Goal: Information Seeking & Learning: Obtain resource

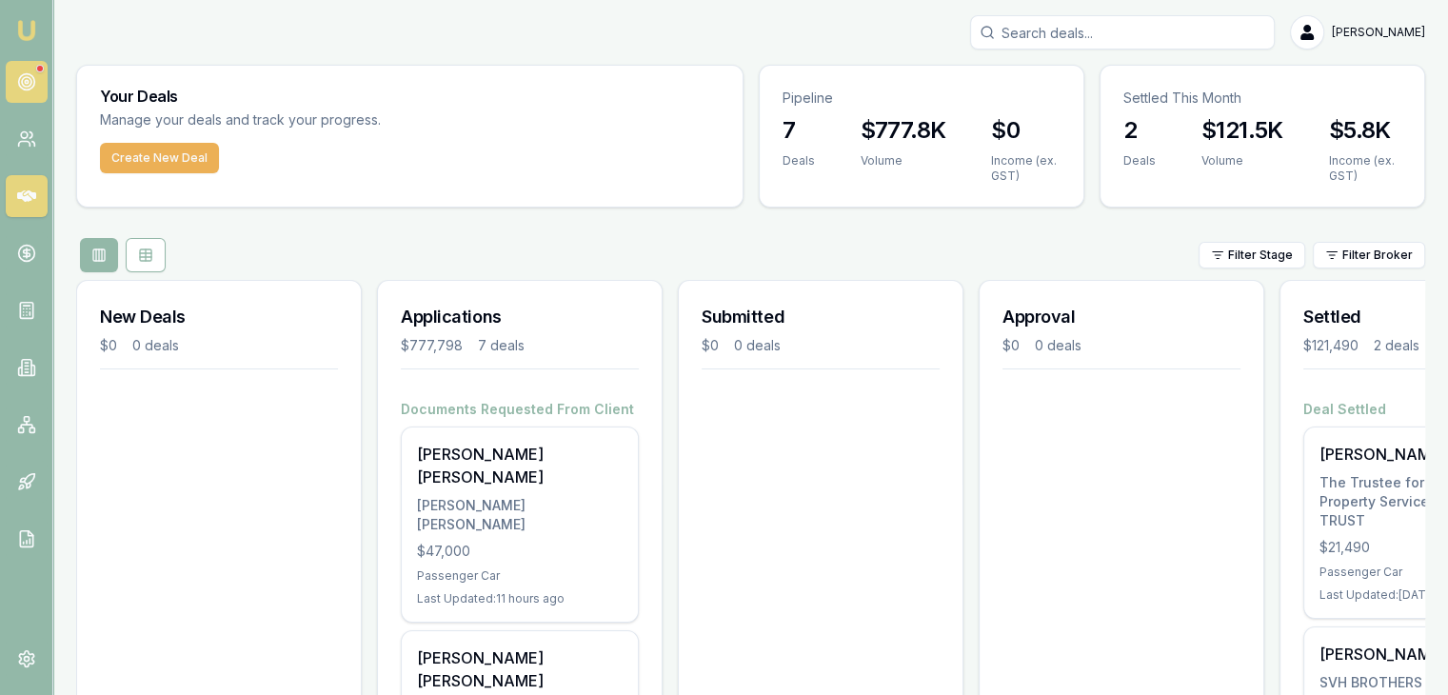
click at [27, 70] on link at bounding box center [27, 82] width 42 height 42
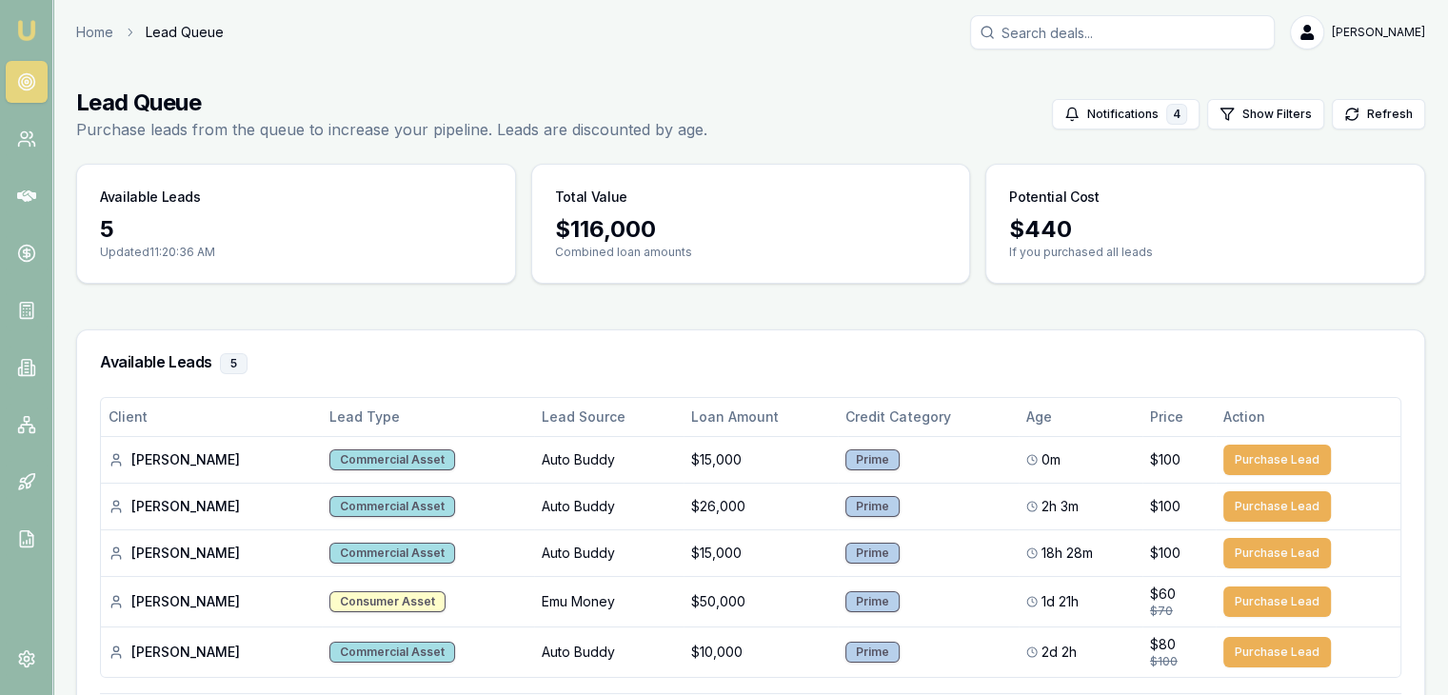
click at [27, 93] on link at bounding box center [27, 82] width 42 height 42
click at [32, 189] on icon at bounding box center [26, 196] width 19 height 19
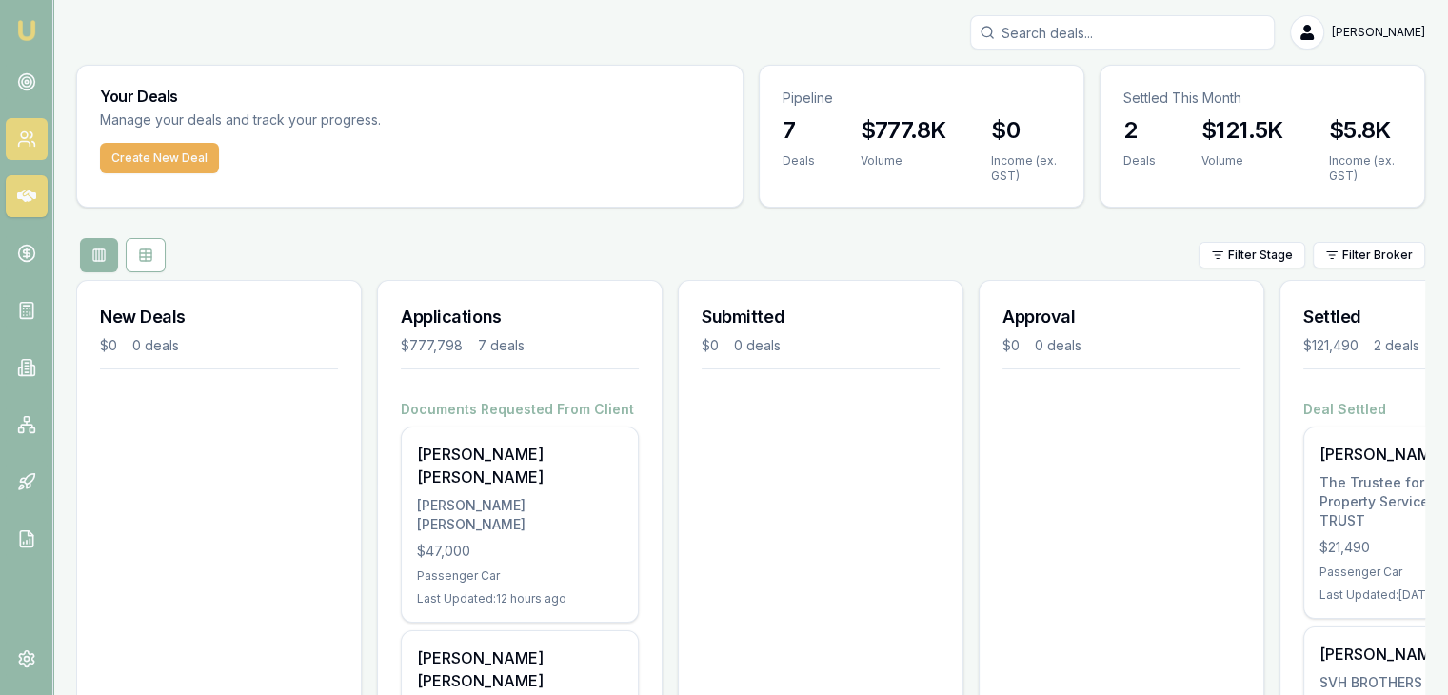
click at [24, 142] on icon at bounding box center [23, 144] width 11 height 5
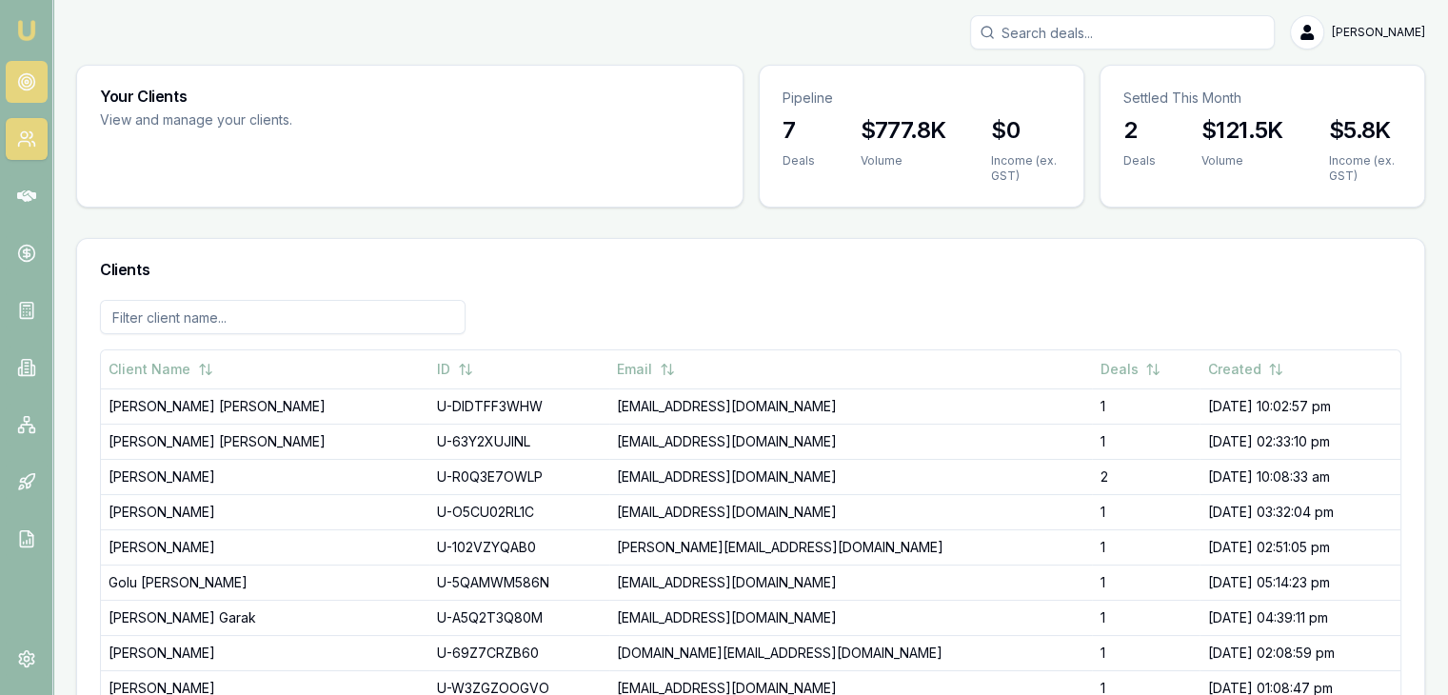
click at [22, 80] on circle at bounding box center [27, 82] width 10 height 10
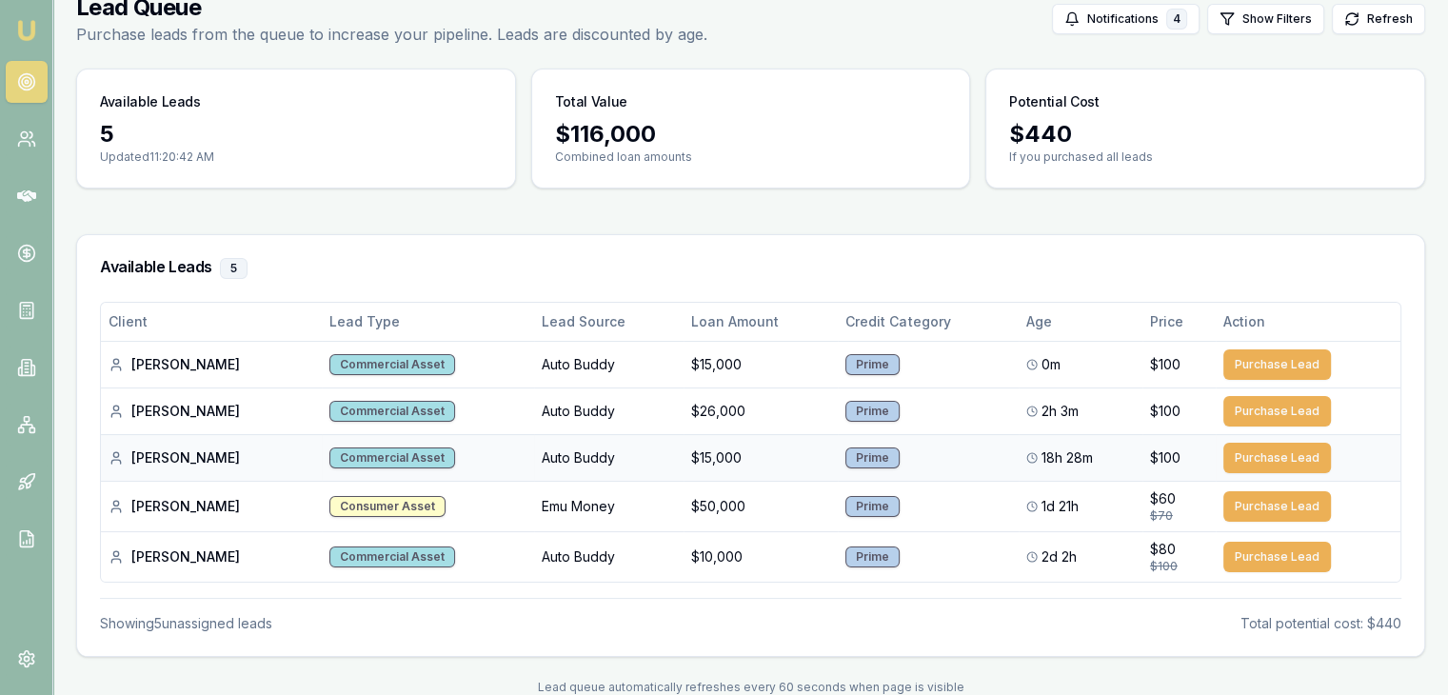
scroll to position [130, 0]
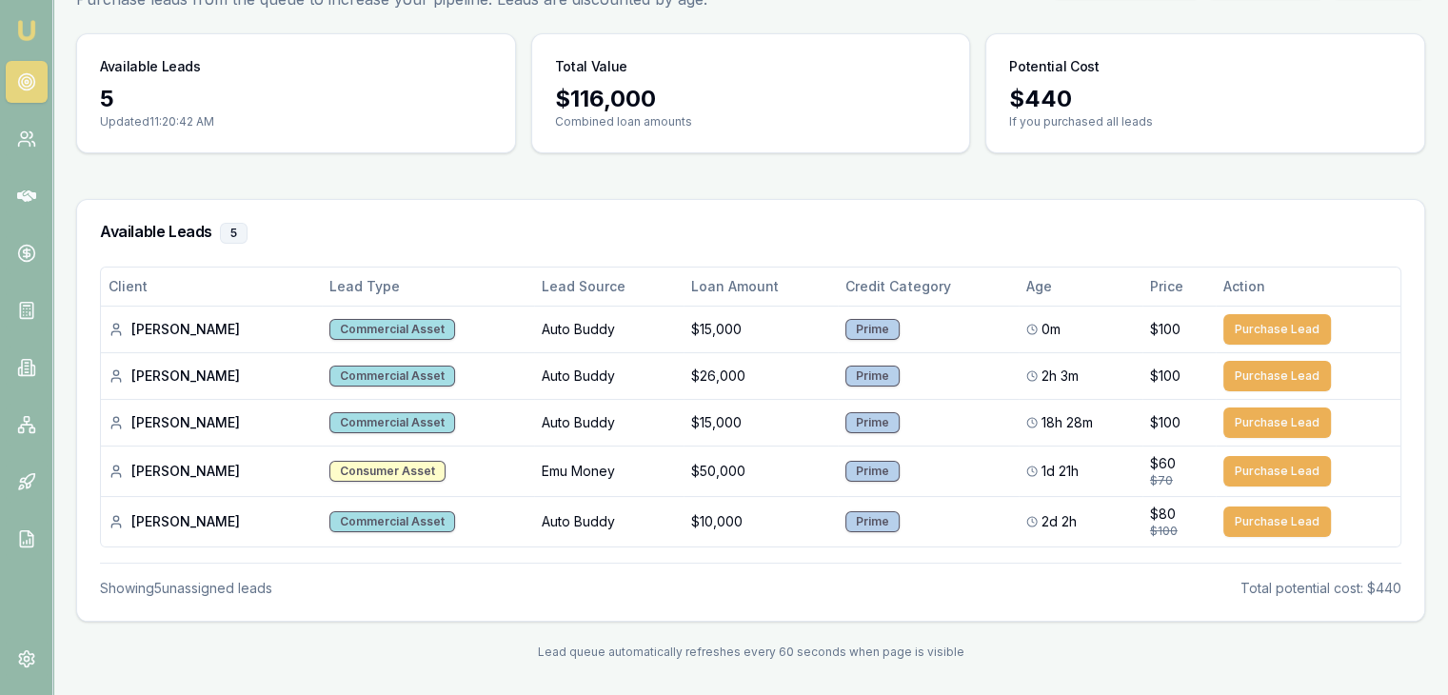
click at [806, 201] on div "Available Leads 5" at bounding box center [750, 233] width 1347 height 67
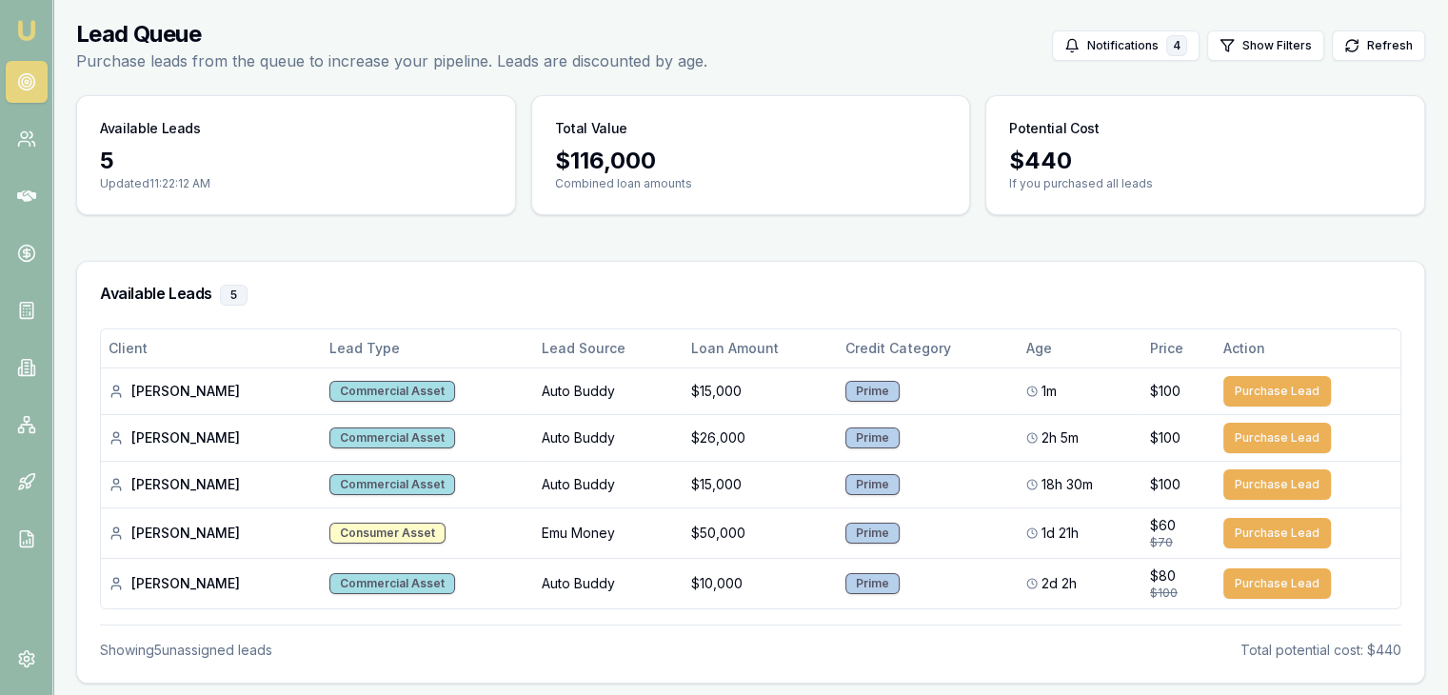
scroll to position [35, 0]
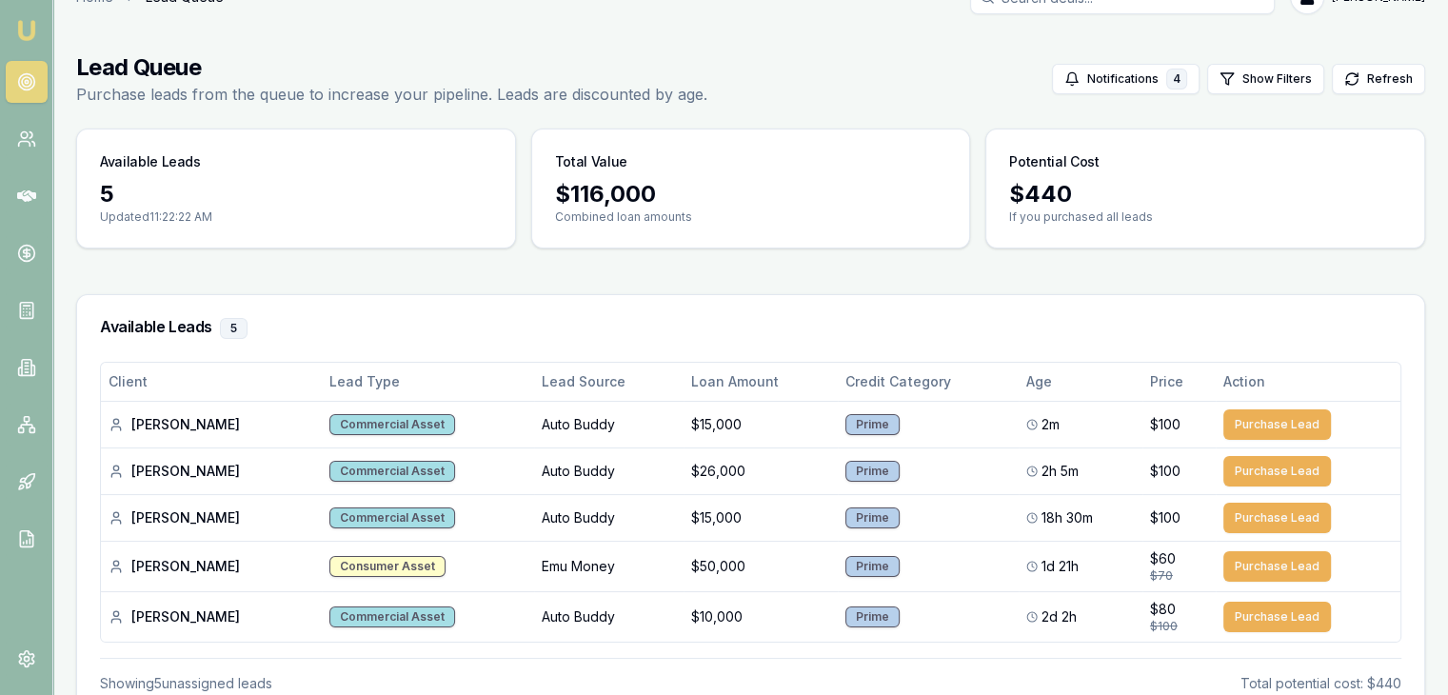
click at [22, 31] on img at bounding box center [26, 30] width 23 height 23
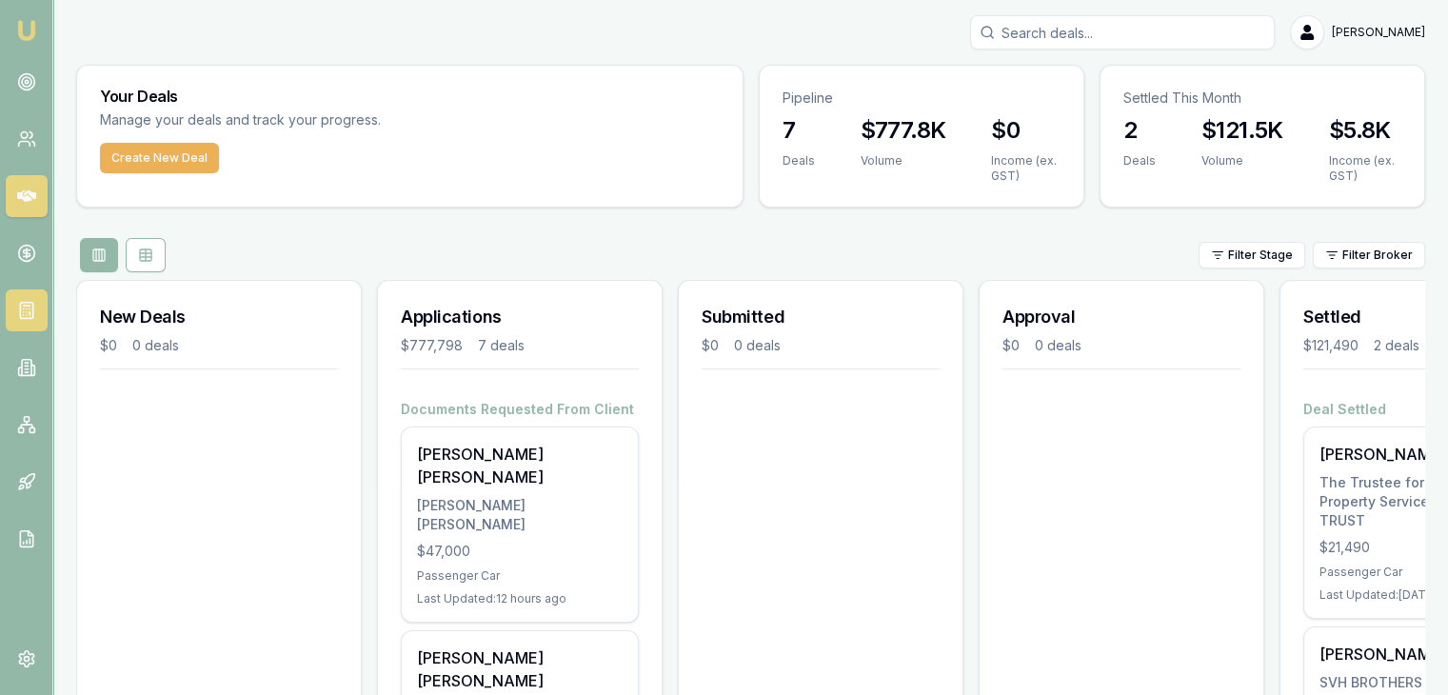
click at [33, 306] on icon at bounding box center [26, 310] width 19 height 19
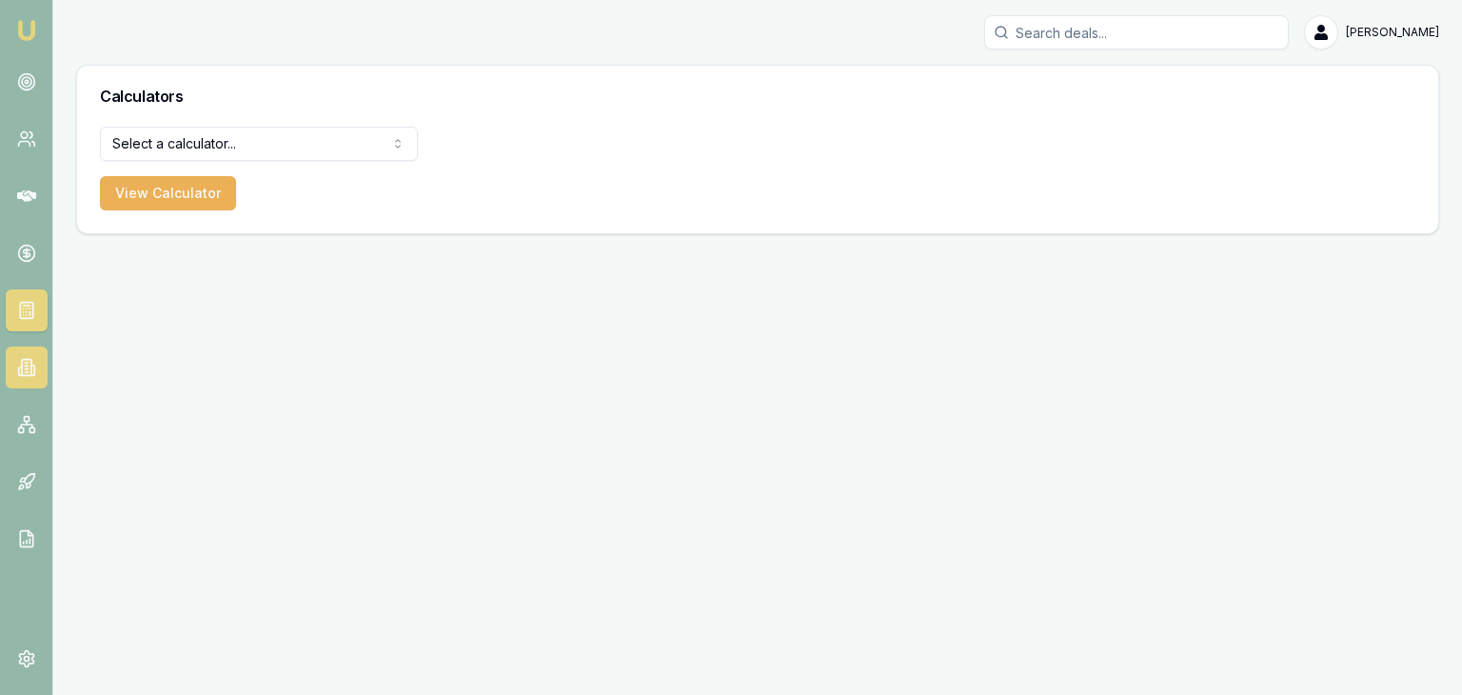
click at [19, 361] on icon at bounding box center [26, 367] width 19 height 19
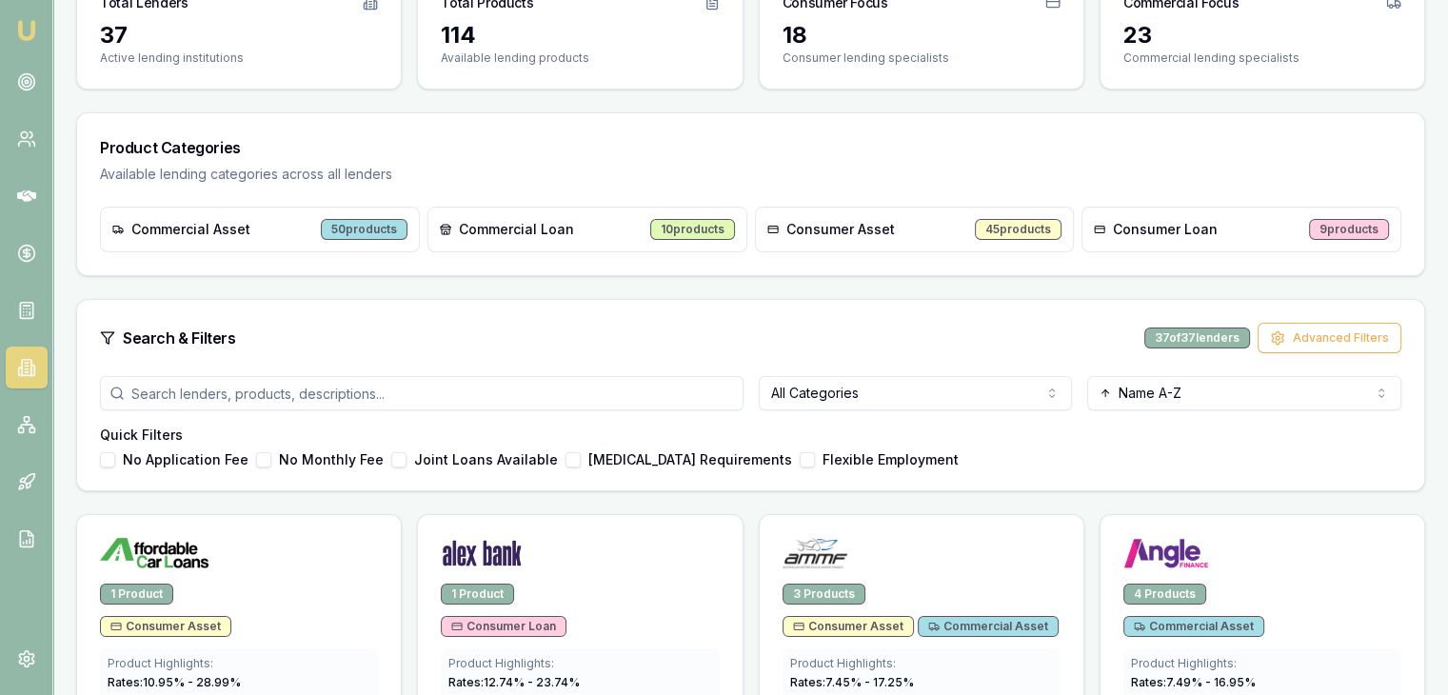
scroll to position [190, 0]
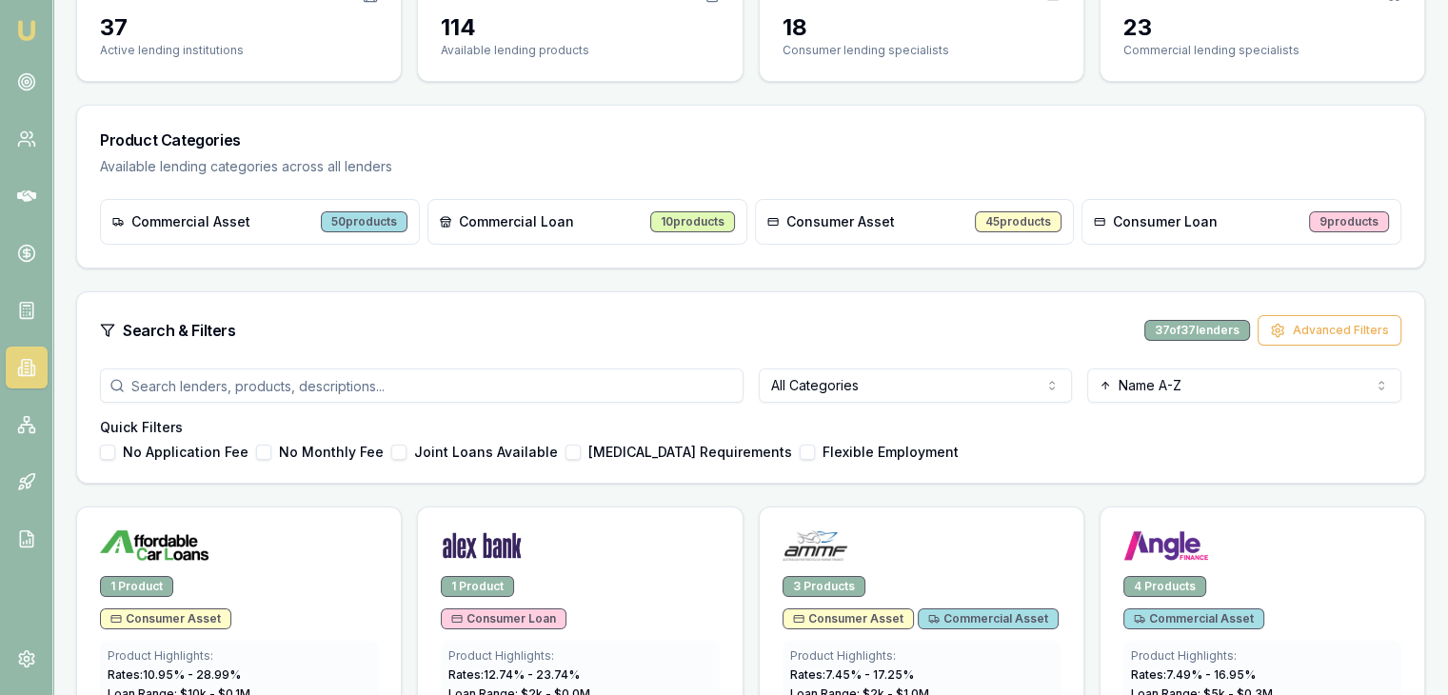
click at [274, 386] on input "search" at bounding box center [422, 385] width 644 height 34
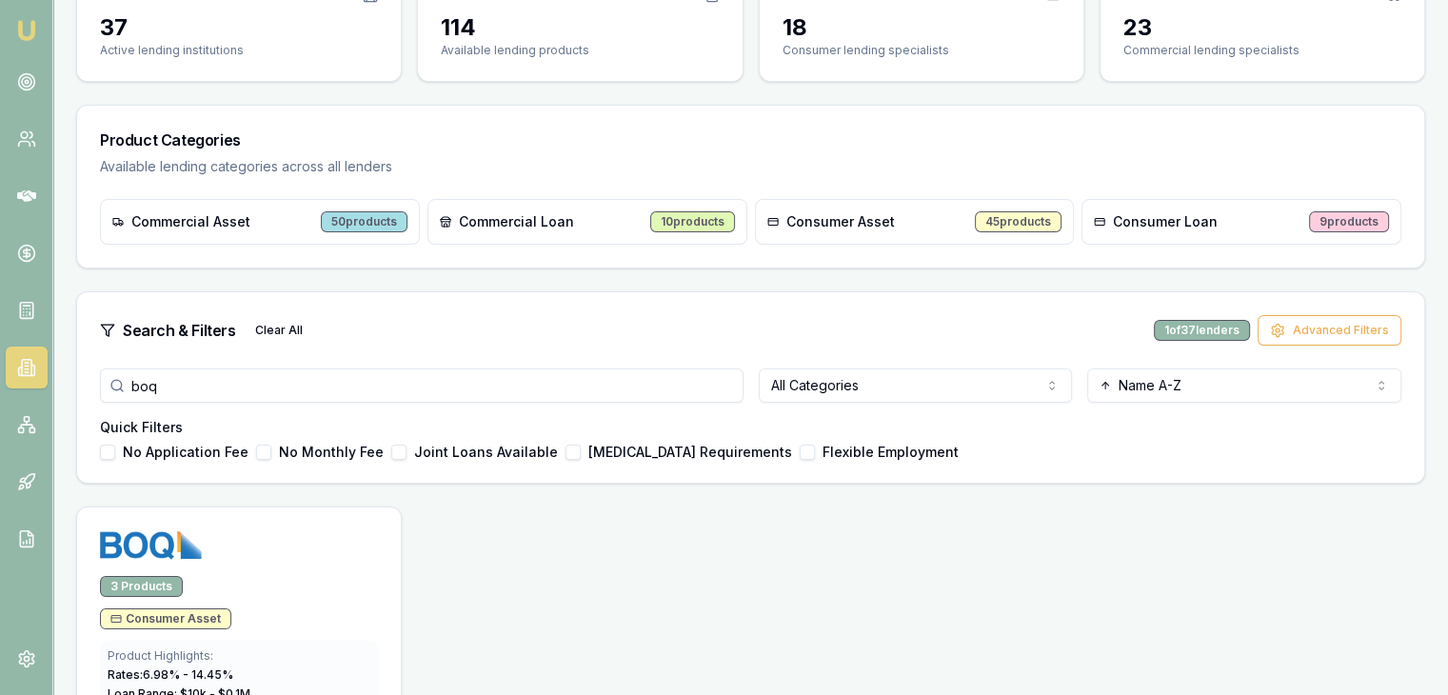
type input "boq"
click at [175, 620] on span "Consumer Asset" at bounding box center [165, 618] width 110 height 15
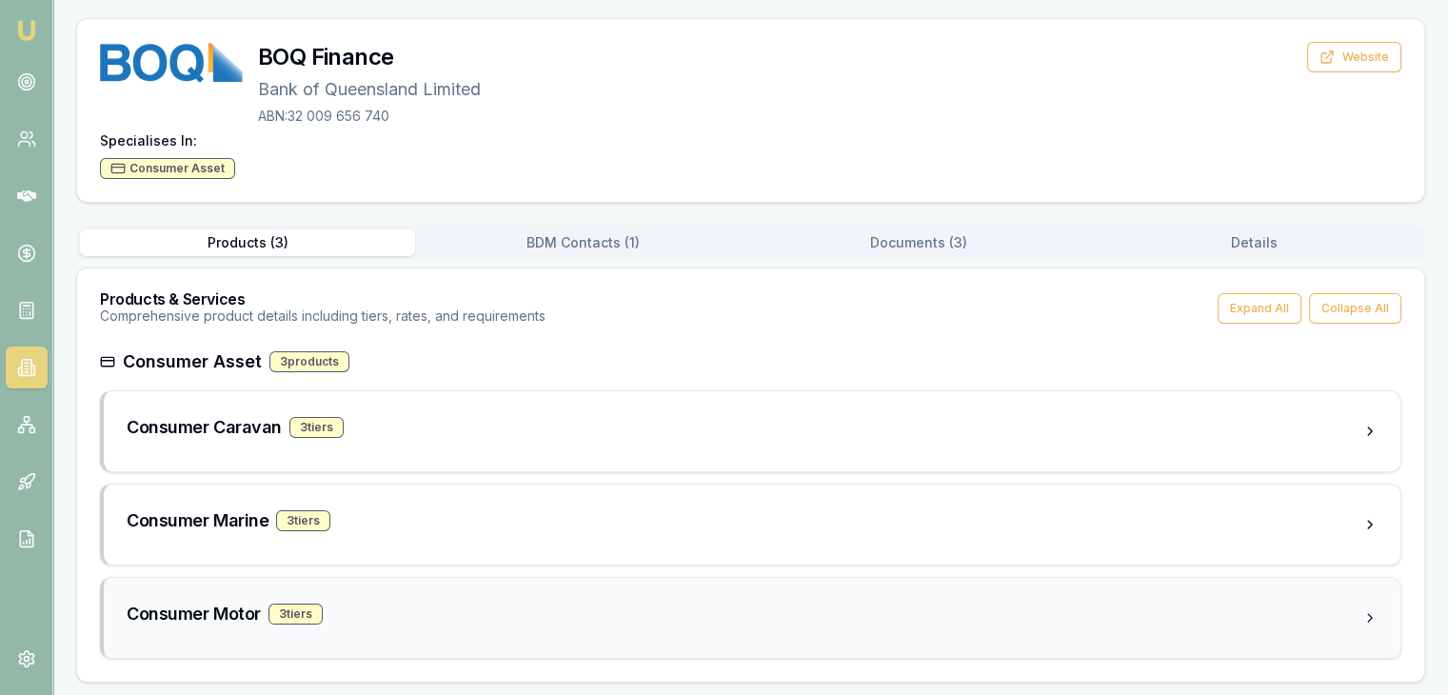
scroll to position [101, 0]
click at [266, 611] on div "Consumer Motor 3 tier s" at bounding box center [745, 613] width 1236 height 27
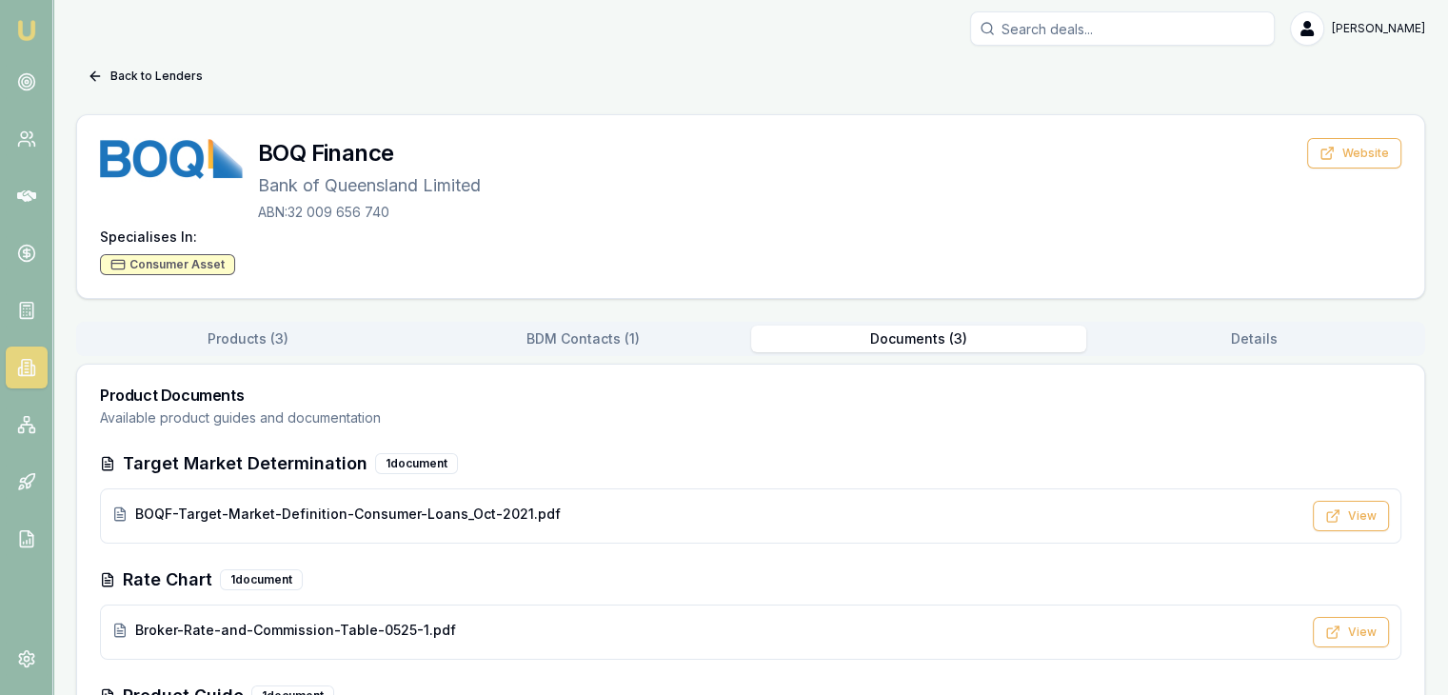
scroll to position [0, 0]
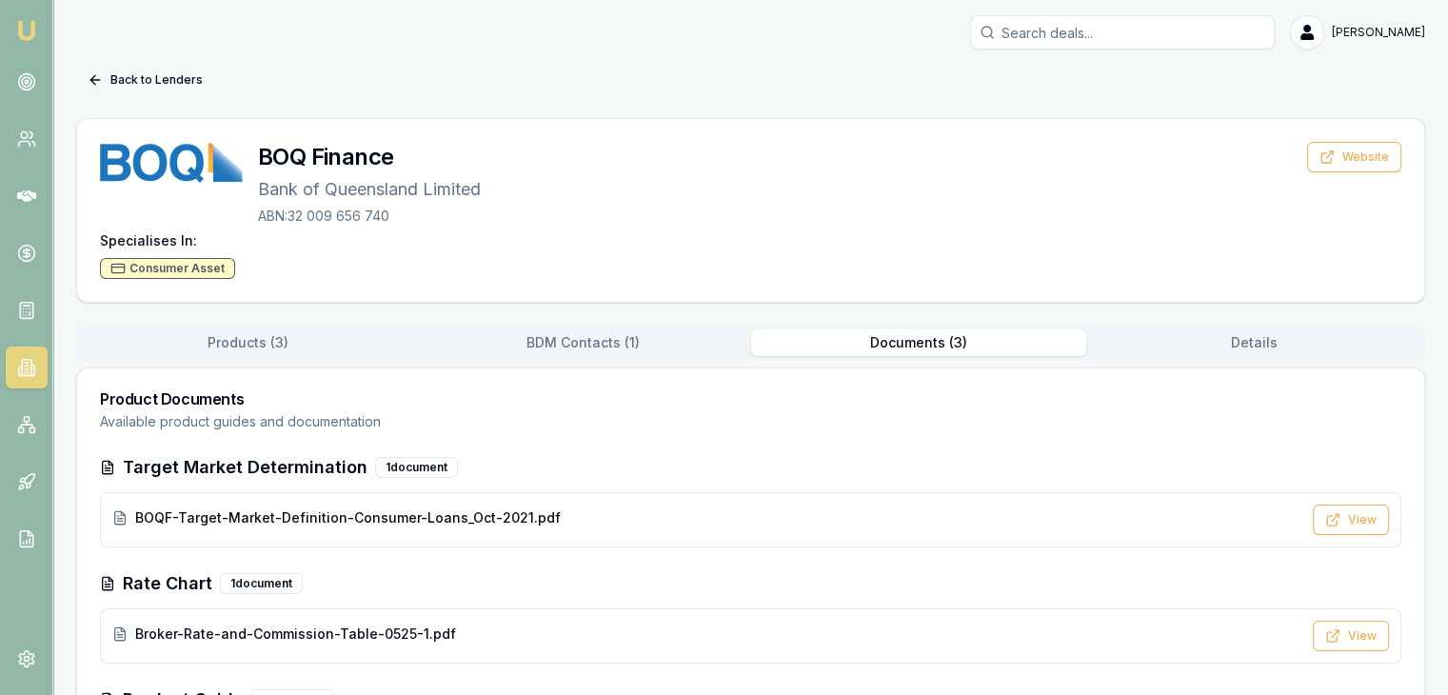
click at [919, 331] on button "Documents ( 3 )" at bounding box center [918, 342] width 335 height 27
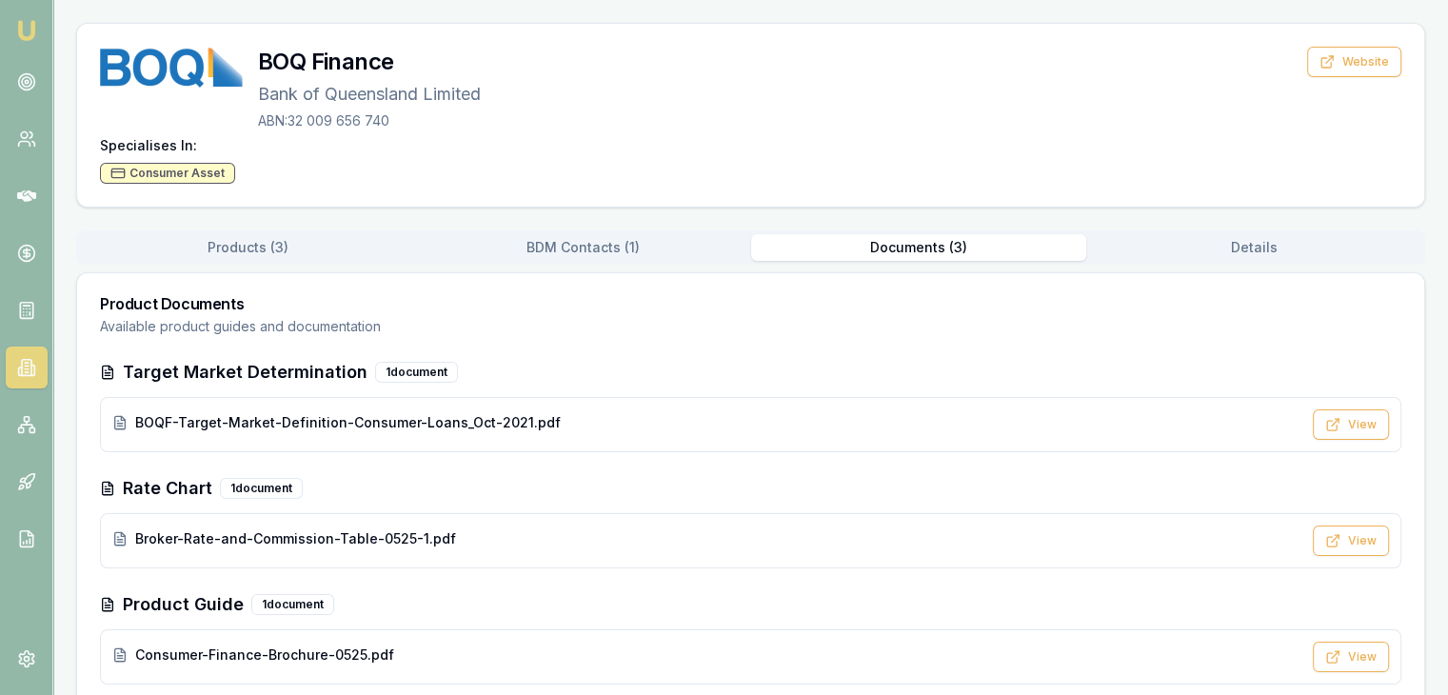
scroll to position [122, 0]
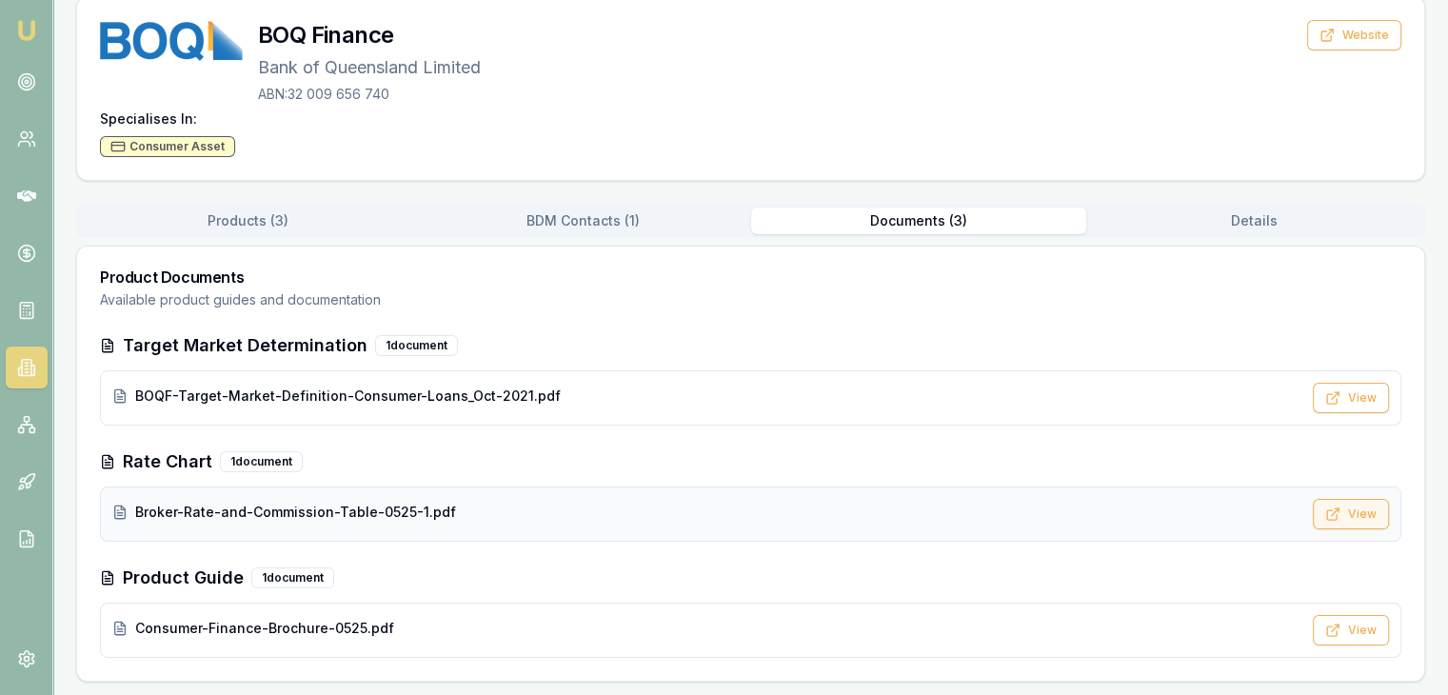
click at [1353, 509] on button "View" at bounding box center [1351, 514] width 76 height 30
click at [1339, 508] on polyline at bounding box center [1337, 510] width 4 height 4
click at [1338, 507] on icon at bounding box center [1332, 514] width 15 height 15
click at [1338, 504] on button "View" at bounding box center [1351, 514] width 76 height 30
click at [335, 511] on span "Broker-Rate-and-Commission-Table-0525-1.pdf" at bounding box center [295, 512] width 321 height 19
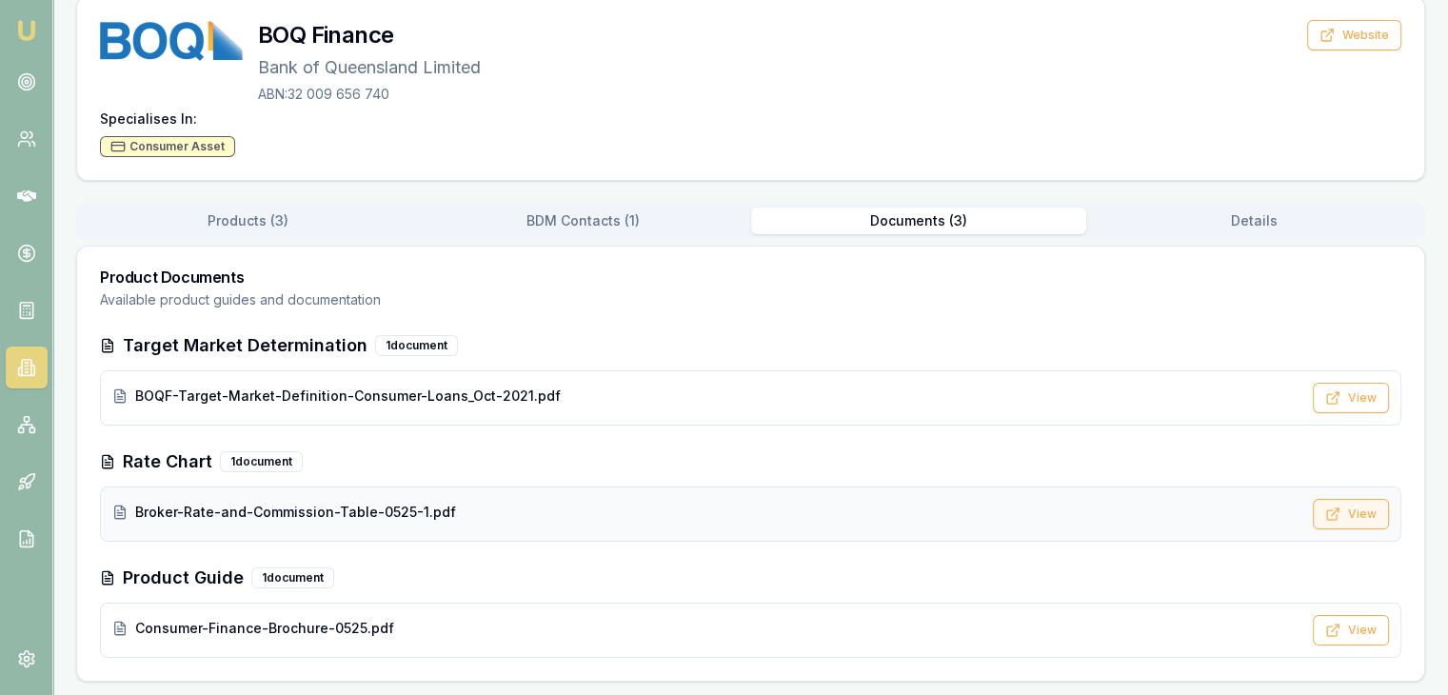
click at [1351, 511] on button "View" at bounding box center [1351, 514] width 76 height 30
click at [529, 513] on div "Broker-Rate-and-Commission-Table-0525-1.pdf" at bounding box center [706, 512] width 1189 height 19
click at [547, 399] on div "BOQF-Target-Market-Definition-Consumer-Loans_Oct-2021.pdf" at bounding box center [706, 396] width 1189 height 19
click at [503, 519] on div "Broker-Rate-and-Commission-Table-0525-1.pdf" at bounding box center [706, 512] width 1189 height 19
click at [1345, 521] on button "View" at bounding box center [1351, 514] width 76 height 30
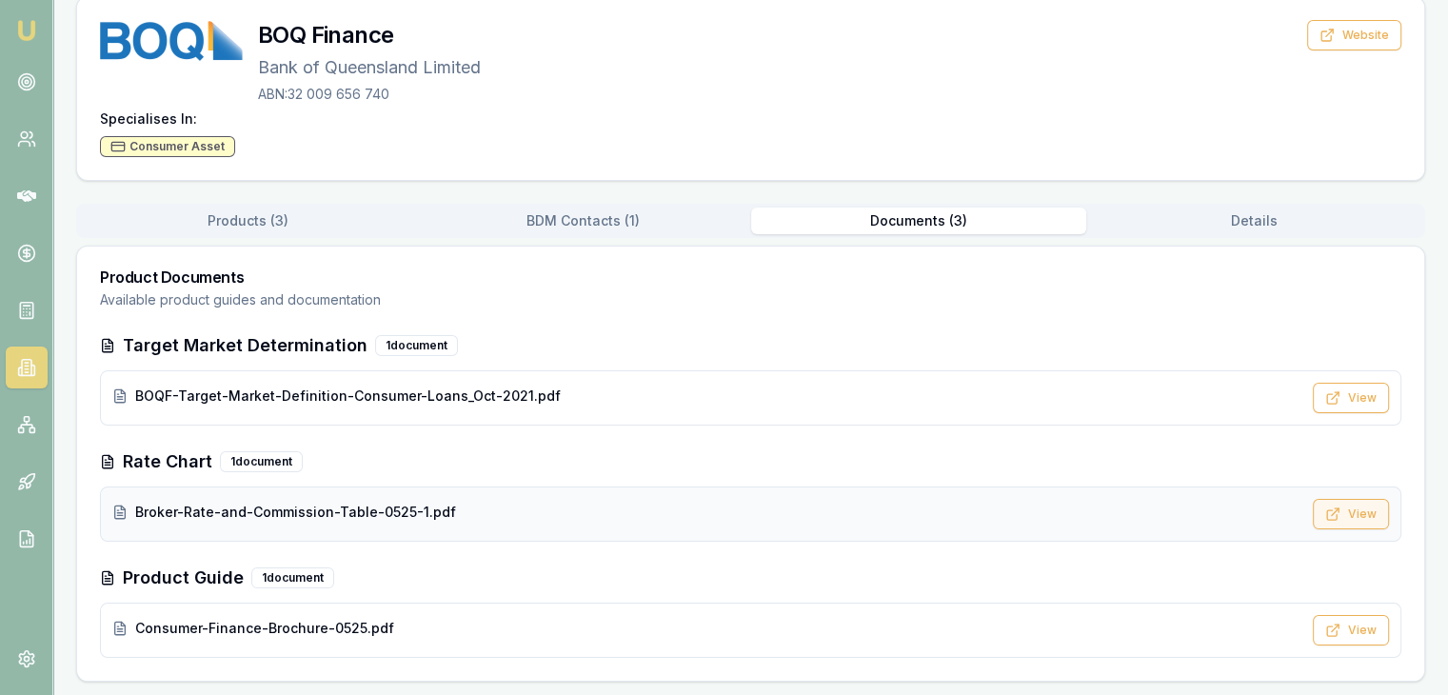
click at [1339, 509] on icon at bounding box center [1332, 514] width 15 height 15
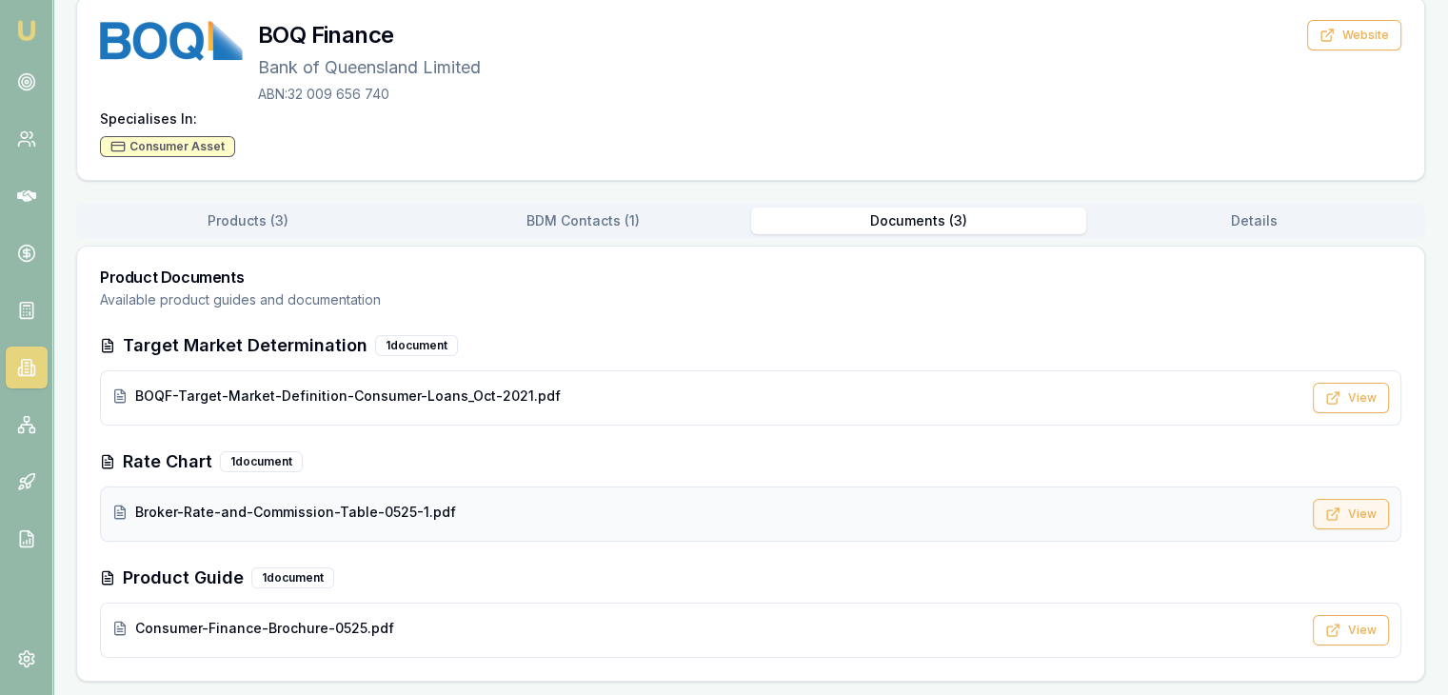
click at [1339, 518] on icon at bounding box center [1332, 514] width 15 height 15
click at [1337, 516] on icon at bounding box center [1332, 515] width 10 height 10
click at [1337, 513] on icon at bounding box center [1332, 514] width 15 height 15
click at [300, 493] on div "Broker-Rate-and-Commission-Table-0525-1.pdf View" at bounding box center [751, 514] width 1302 height 55
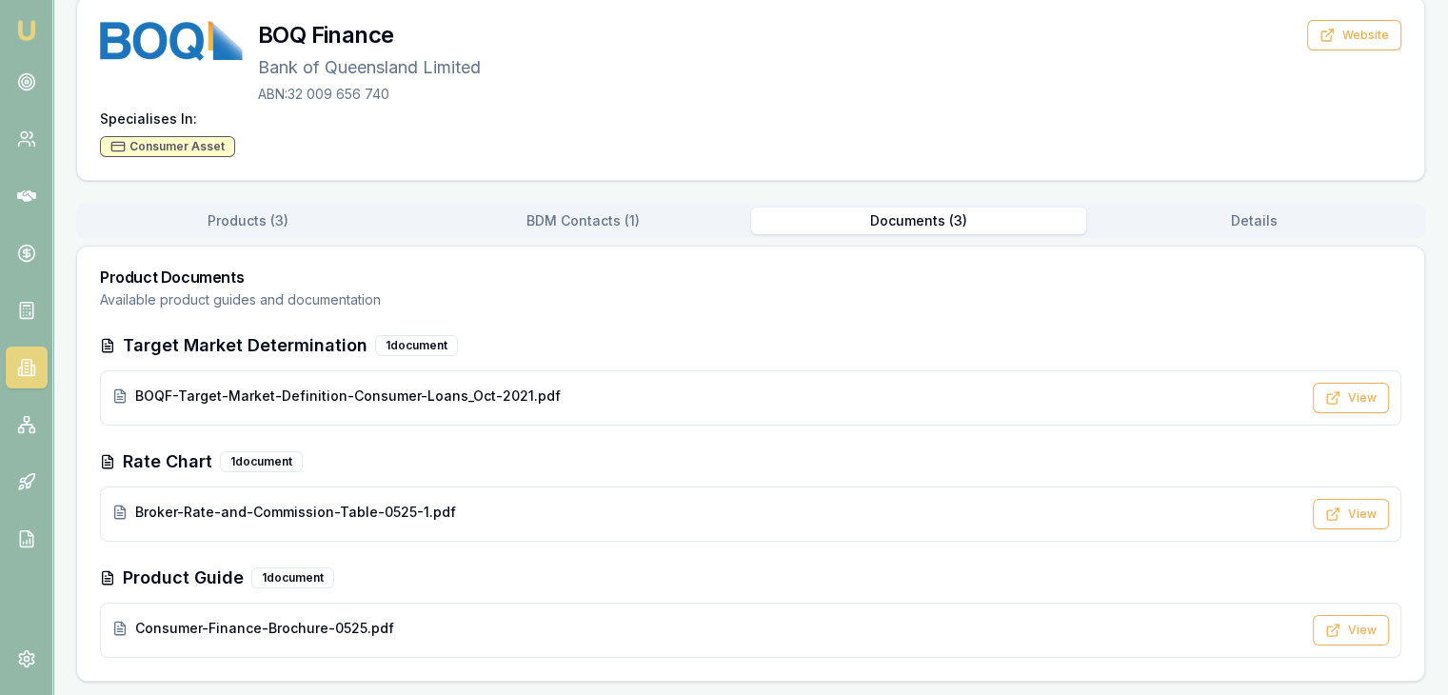
click at [240, 462] on div "1 document" at bounding box center [261, 461] width 83 height 21
drag, startPoint x: 232, startPoint y: 501, endPoint x: 149, endPoint y: 511, distance: 83.5
click at [224, 505] on span "Broker-Rate-and-Commission-Table-0525-1.pdf" at bounding box center [295, 512] width 321 height 19
click at [121, 512] on icon at bounding box center [119, 512] width 15 height 15
click at [121, 511] on icon at bounding box center [119, 512] width 15 height 15
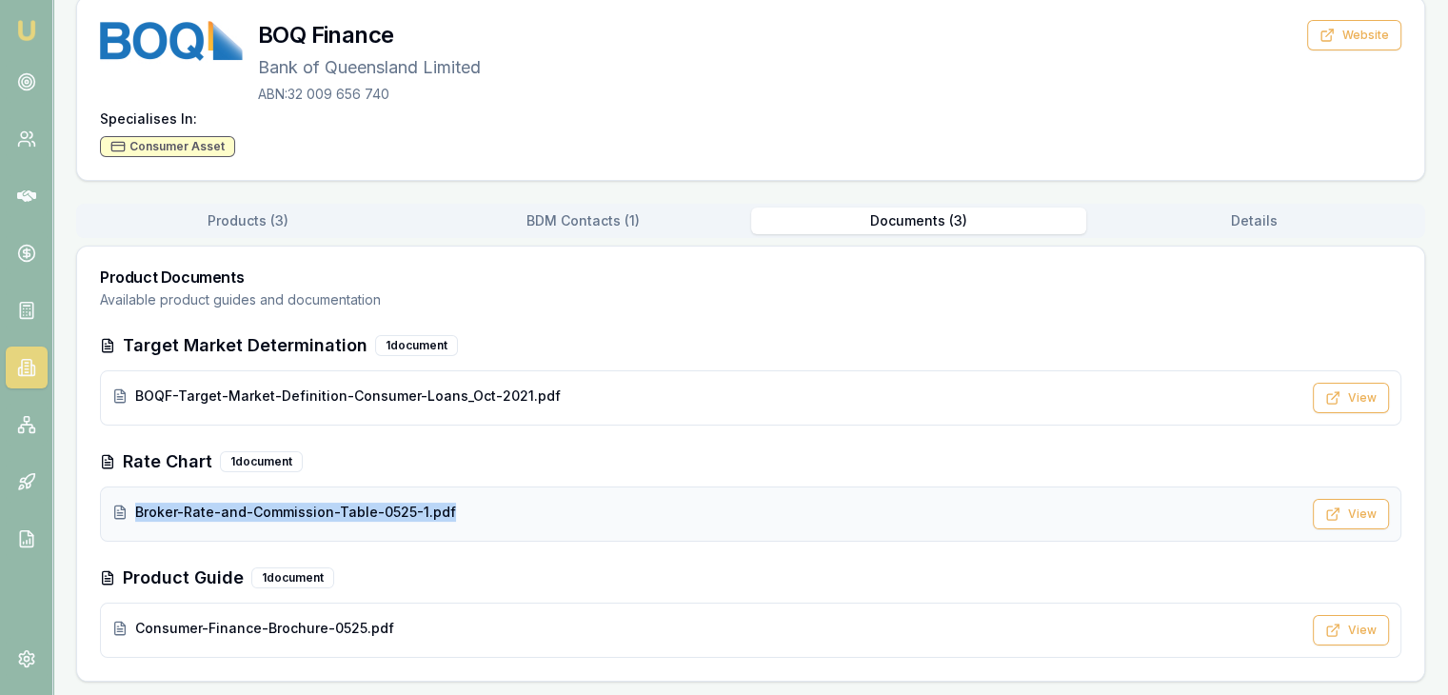
click at [121, 513] on line at bounding box center [119, 513] width 5 height 0
click at [627, 651] on div "Consumer-Finance-Brochure-0525.pdf View" at bounding box center [751, 630] width 1302 height 55
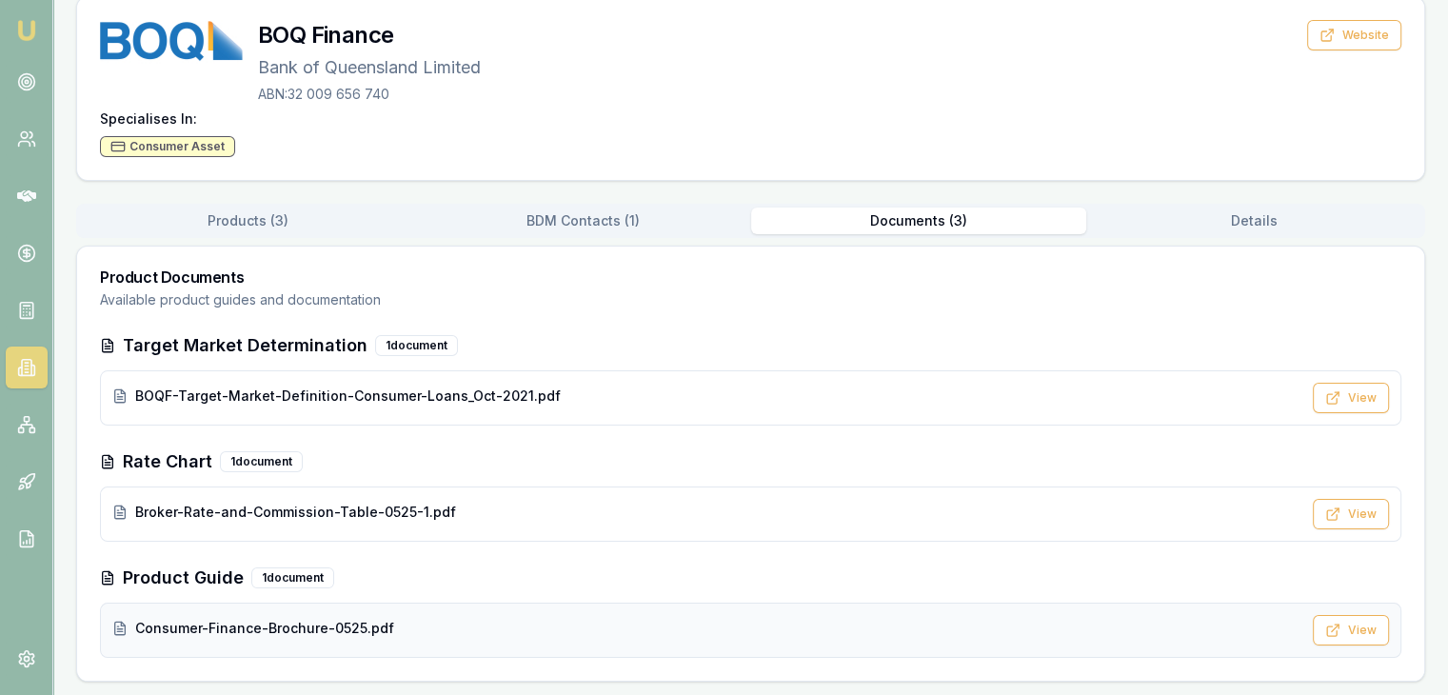
click at [580, 630] on div "Consumer-Finance-Brochure-0525.pdf" at bounding box center [706, 628] width 1189 height 19
click at [144, 506] on span "Broker-Rate-and-Commission-Table-0525-1.pdf" at bounding box center [295, 512] width 321 height 19
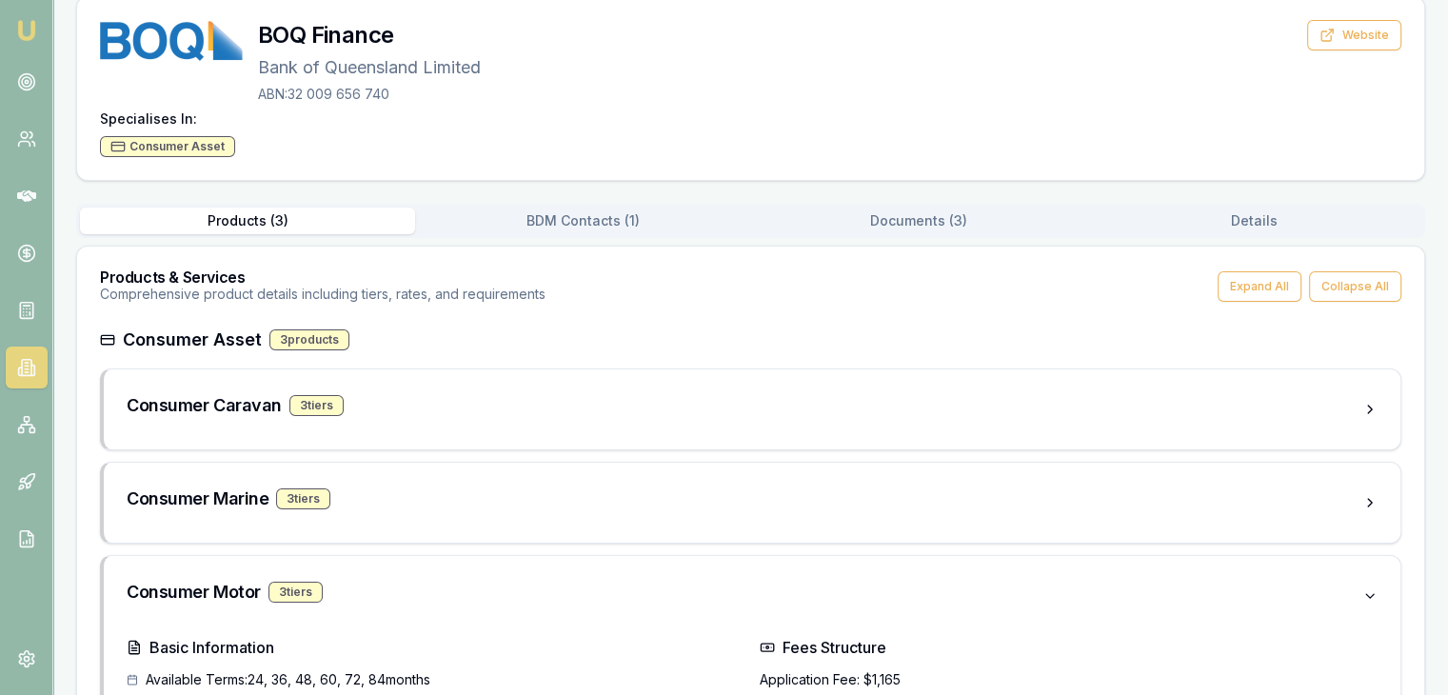
click at [227, 221] on button "Products ( 3 )" at bounding box center [247, 221] width 335 height 27
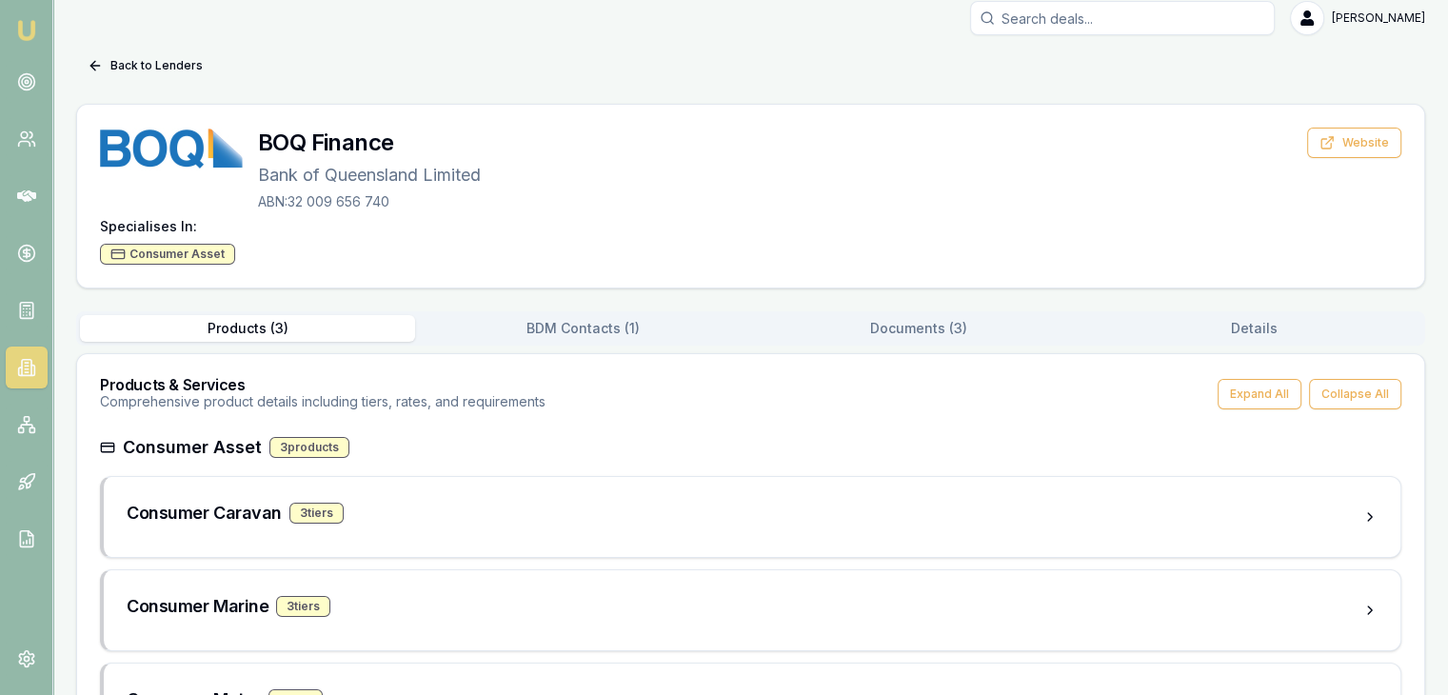
scroll to position [0, 0]
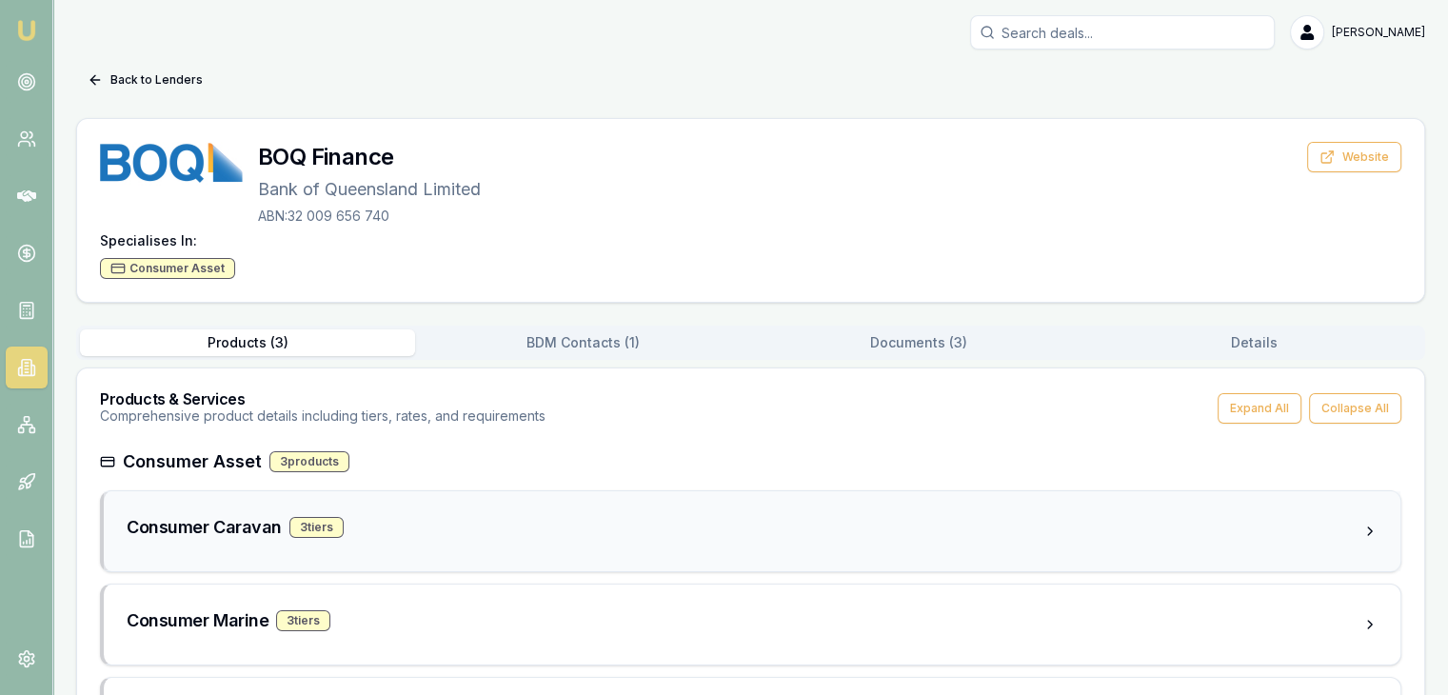
click at [324, 524] on div "3 tier s" at bounding box center [316, 527] width 54 height 21
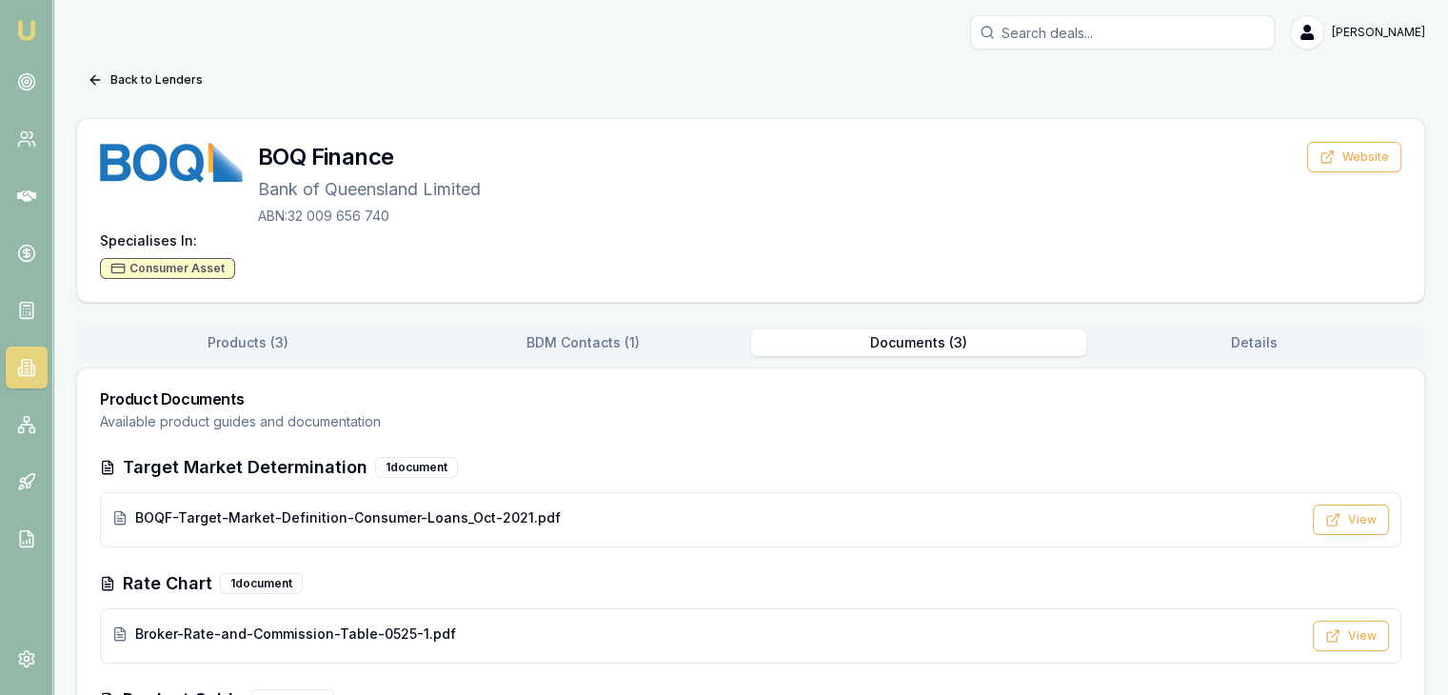
click at [892, 58] on div "[PERSON_NAME] Toggle Menu Back to Lenders BOQ Finance Bank of Queensland Limite…" at bounding box center [750, 409] width 1395 height 788
click at [228, 511] on span "BOQF-Target-Market-Definition-Consumer-Loans_Oct-2021.pdf" at bounding box center [348, 517] width 426 height 19
click at [228, 512] on span "BOQF-Target-Market-Definition-Consumer-Loans_Oct-2021.pdf" at bounding box center [348, 517] width 426 height 19
drag, startPoint x: 228, startPoint y: 512, endPoint x: 225, endPoint y: 532, distance: 20.2
click at [229, 514] on span "BOQF-Target-Market-Definition-Consumer-Loans_Oct-2021.pdf" at bounding box center [348, 517] width 426 height 19
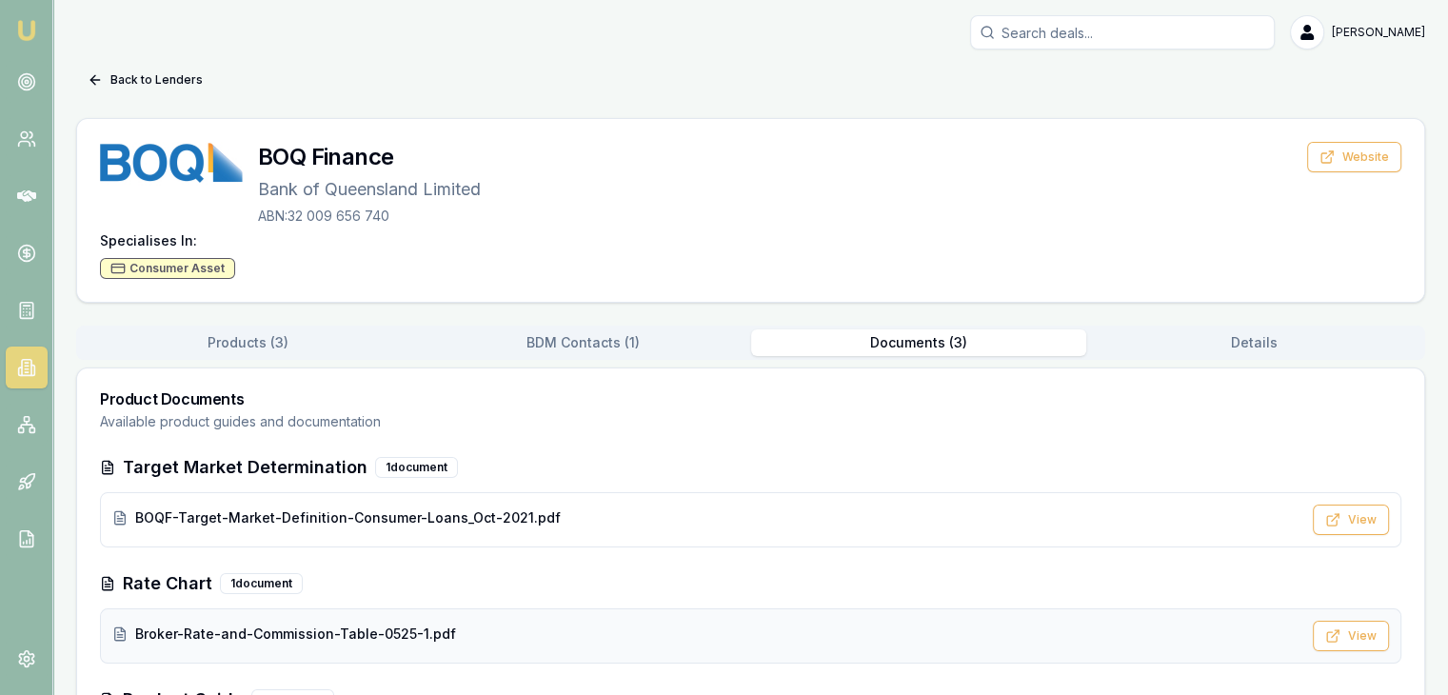
click at [219, 633] on span "Broker-Rate-and-Commission-Table-0525-1.pdf" at bounding box center [295, 634] width 321 height 19
click at [219, 632] on span "Broker-Rate-and-Commission-Table-0525-1.pdf" at bounding box center [295, 634] width 321 height 19
click at [253, 586] on div "1 document" at bounding box center [261, 583] width 83 height 21
click at [114, 631] on icon at bounding box center [119, 633] width 15 height 15
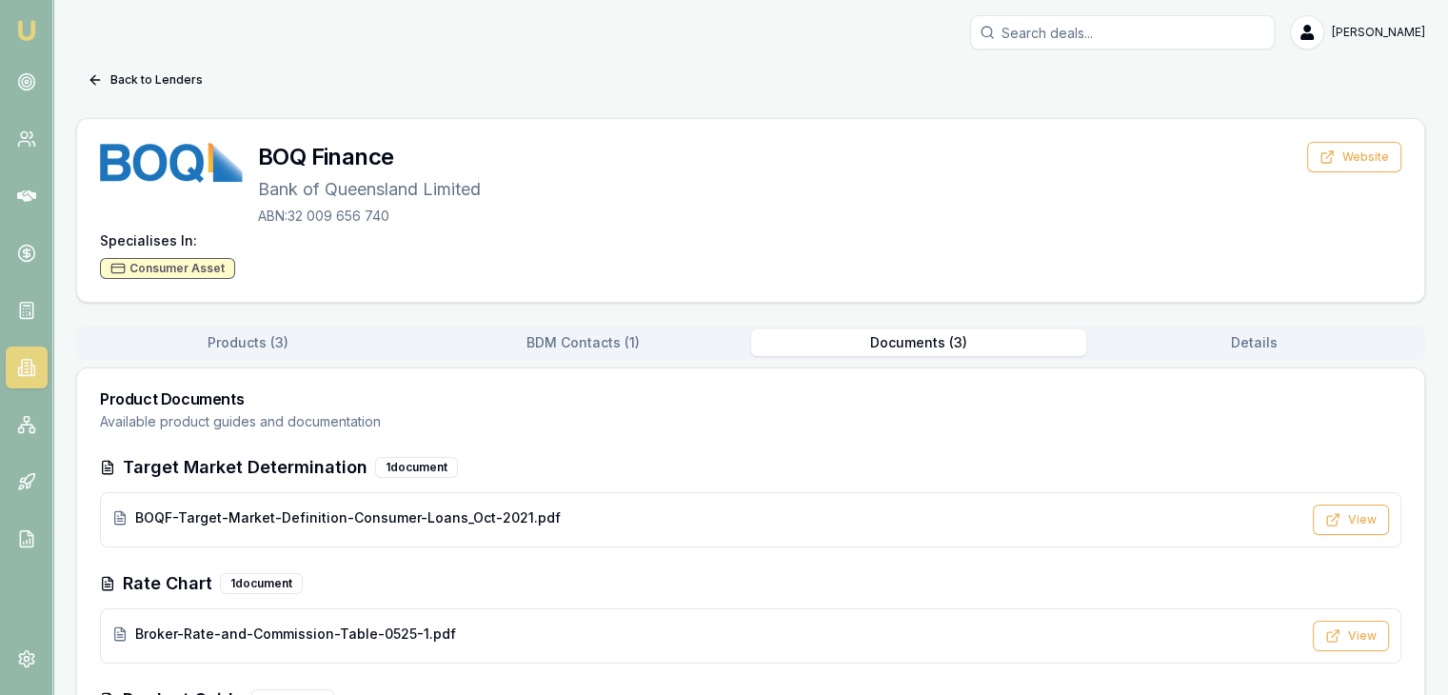
click at [105, 578] on icon at bounding box center [107, 583] width 15 height 15
click at [116, 629] on icon at bounding box center [119, 633] width 15 height 15
click at [1337, 640] on icon at bounding box center [1332, 637] width 10 height 10
click at [172, 81] on button "Back to Lenders" at bounding box center [145, 80] width 138 height 30
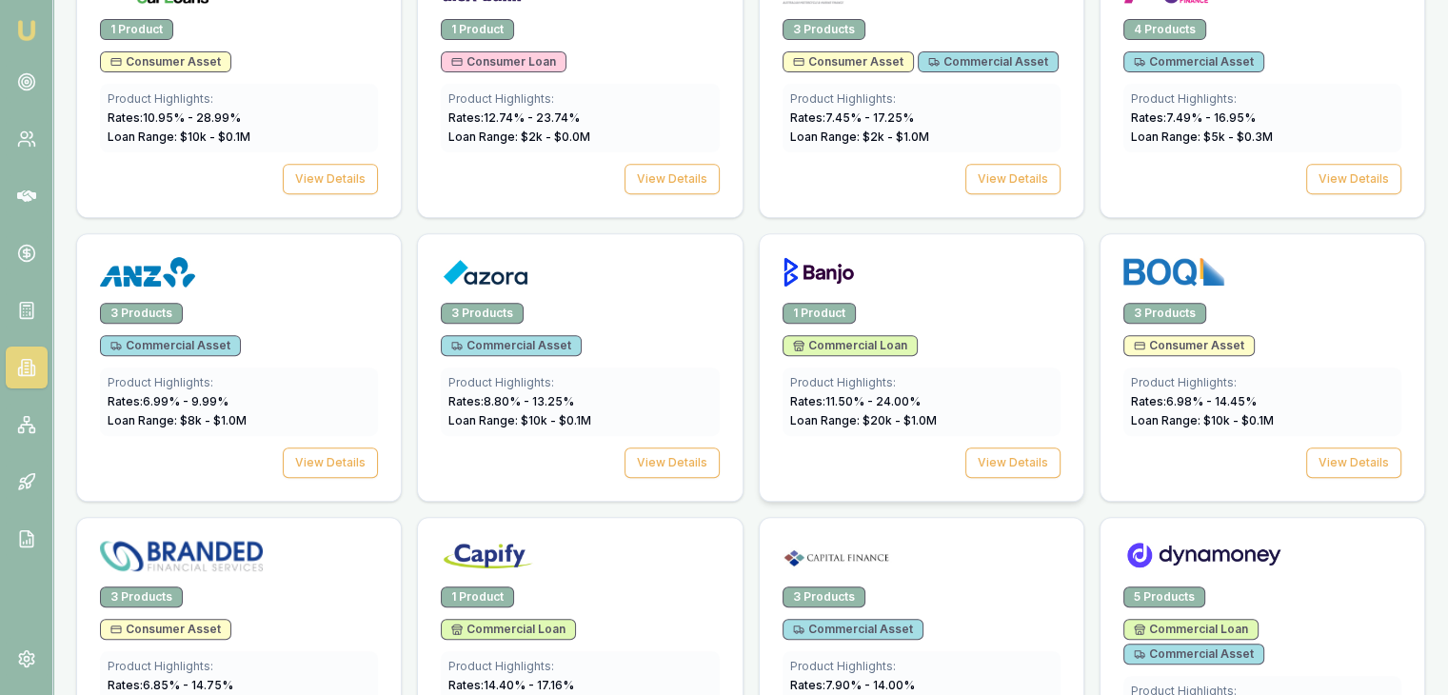
scroll to position [756, 0]
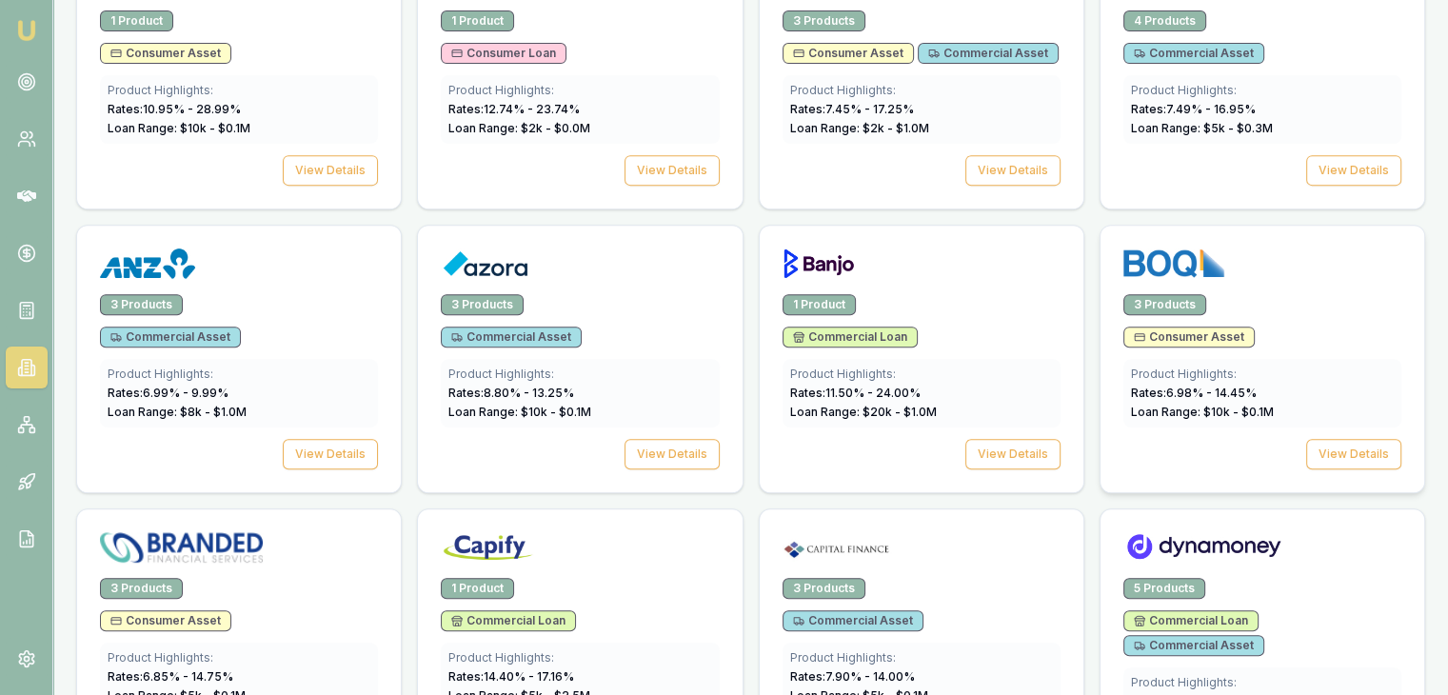
click at [1188, 331] on span "Consumer Asset" at bounding box center [1189, 336] width 110 height 15
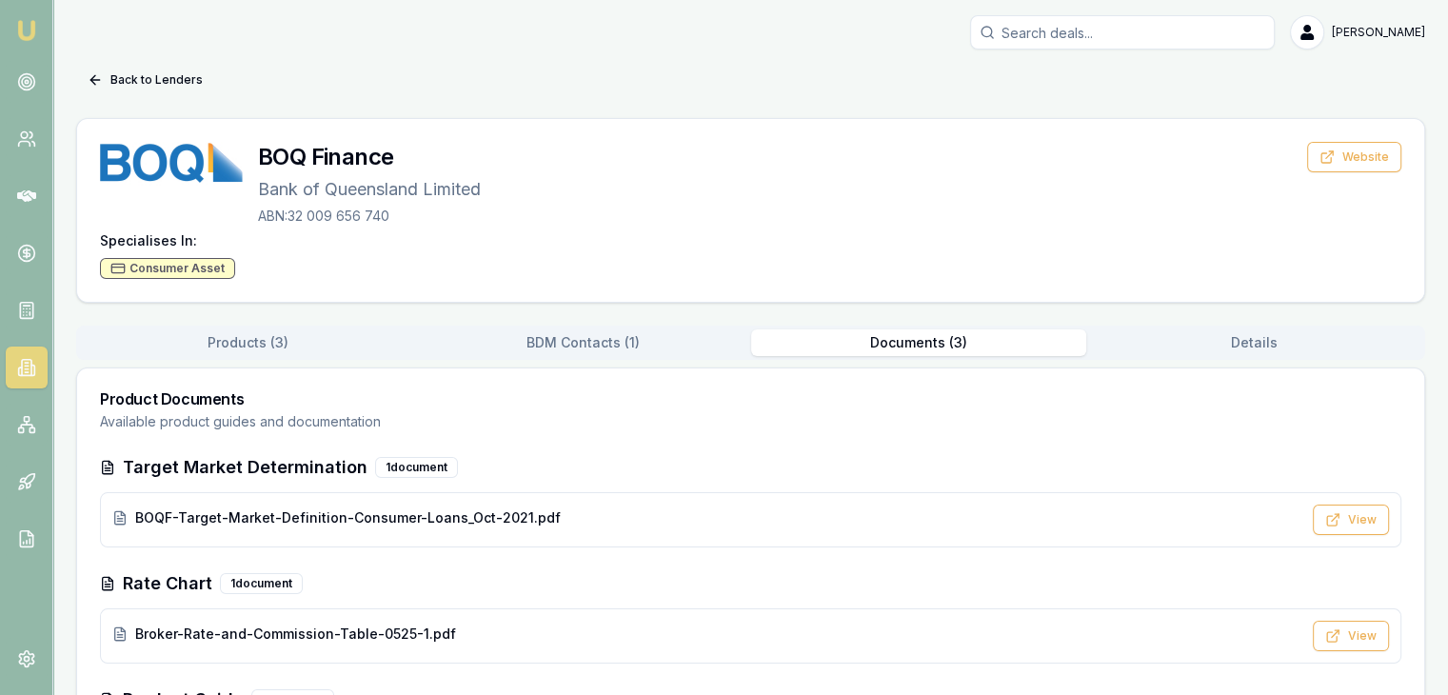
click at [941, 343] on button "Documents ( 3 )" at bounding box center [918, 342] width 335 height 27
click at [1365, 630] on button "View" at bounding box center [1351, 636] width 76 height 30
click at [1364, 630] on button "View" at bounding box center [1351, 636] width 76 height 30
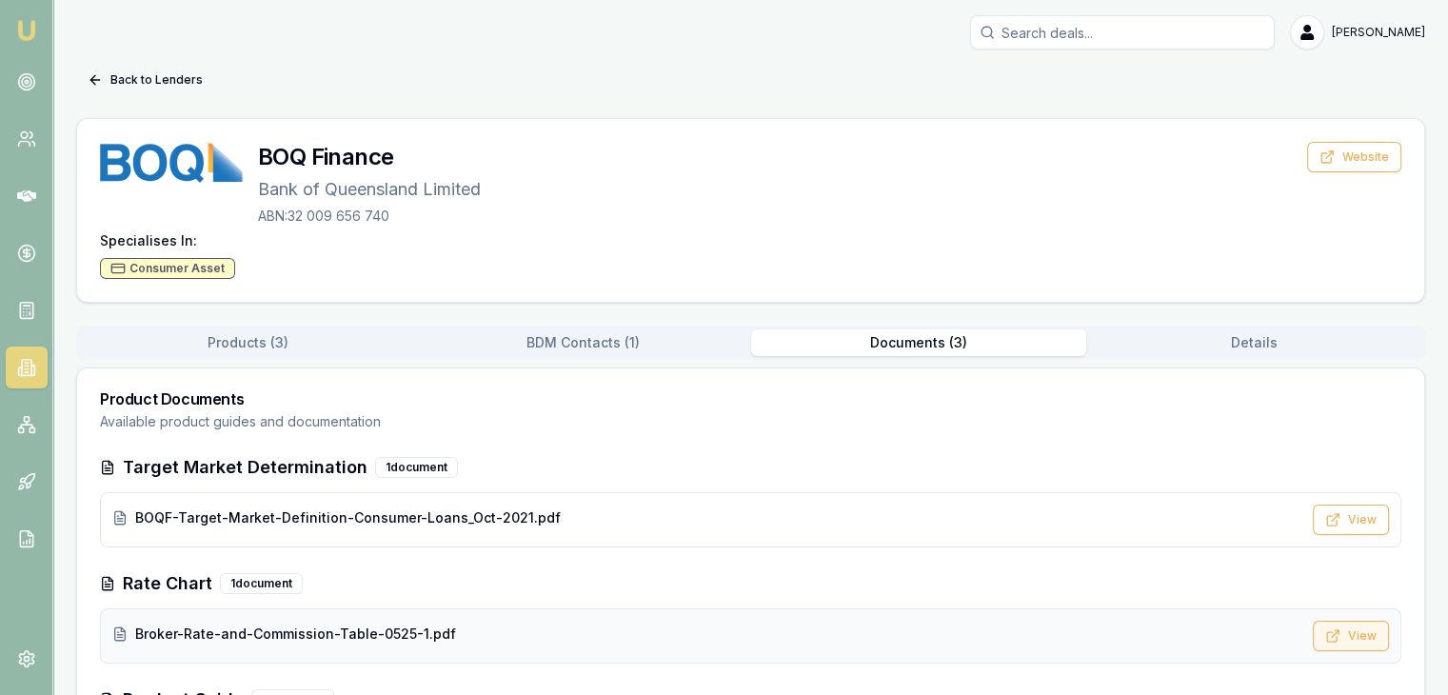
click at [1364, 630] on button "View" at bounding box center [1351, 636] width 76 height 30
click at [554, 353] on button "BDM Contacts ( 1 )" at bounding box center [588, 342] width 339 height 27
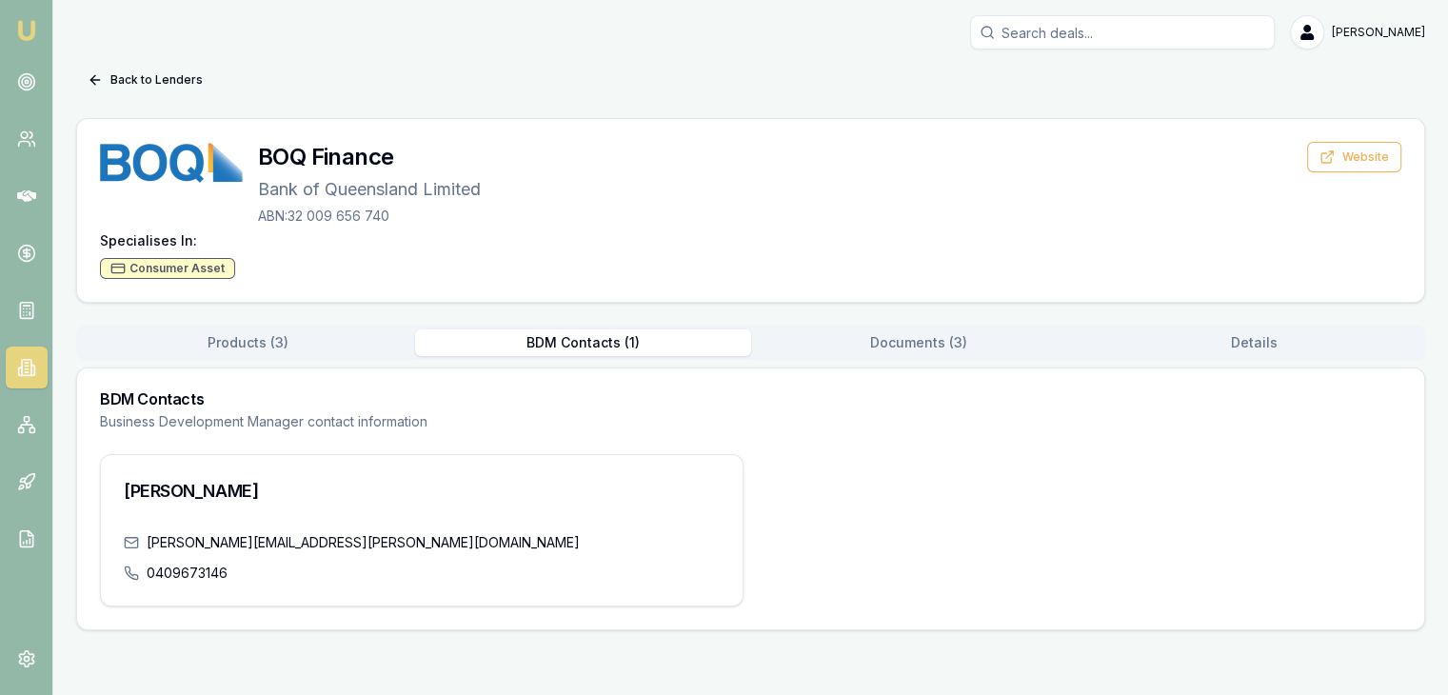
click at [878, 334] on button "Documents ( 3 )" at bounding box center [918, 342] width 335 height 27
